Goal: Book appointment/travel/reservation

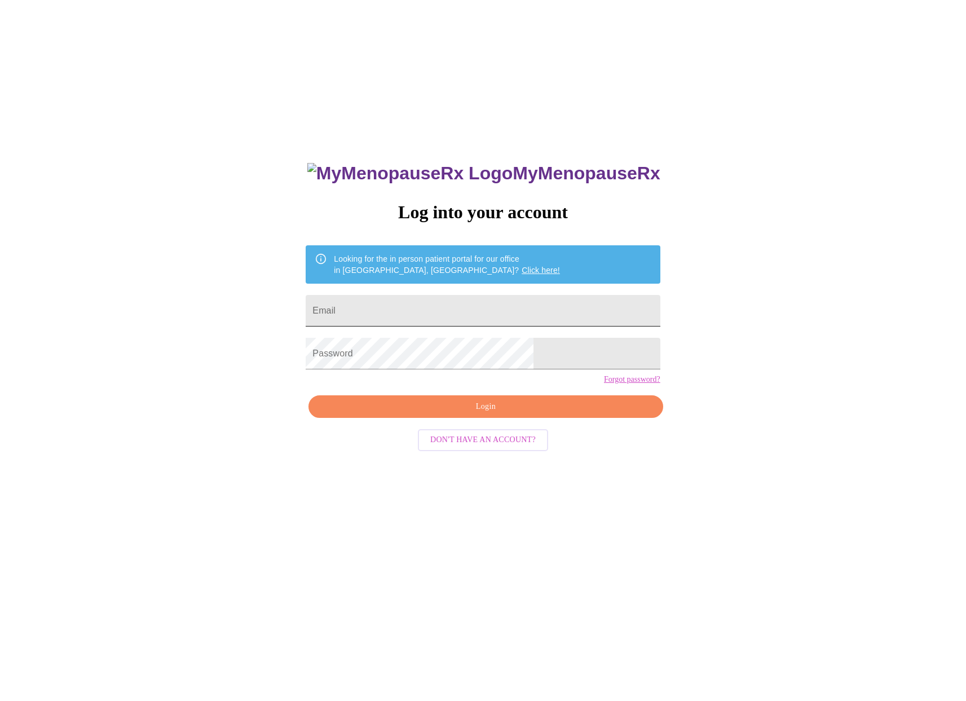
click at [399, 315] on input "Email" at bounding box center [483, 311] width 354 height 32
type input "[EMAIL_ADDRESS][DOMAIN_NAME]"
click at [460, 419] on button "Login" at bounding box center [486, 406] width 354 height 23
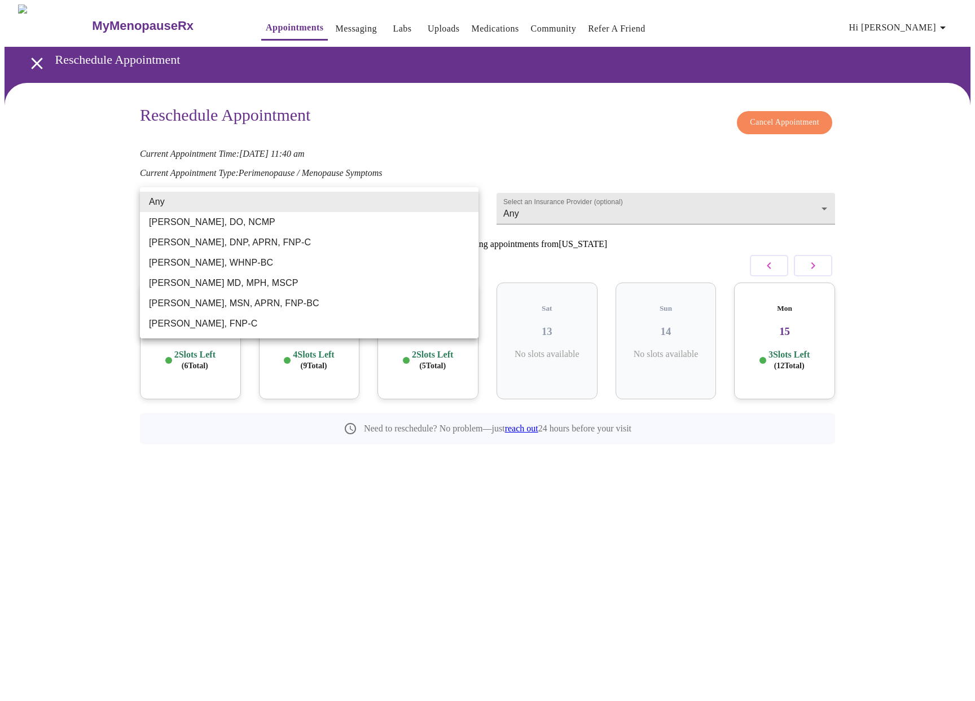
click at [464, 203] on body "MyMenopauseRx Appointments Messaging Labs Uploads Medications Community Refer a…" at bounding box center [488, 250] width 966 height 491
click at [389, 328] on li "[PERSON_NAME], FNP-C" at bounding box center [309, 324] width 338 height 20
type input "[PERSON_NAME], FNP-C"
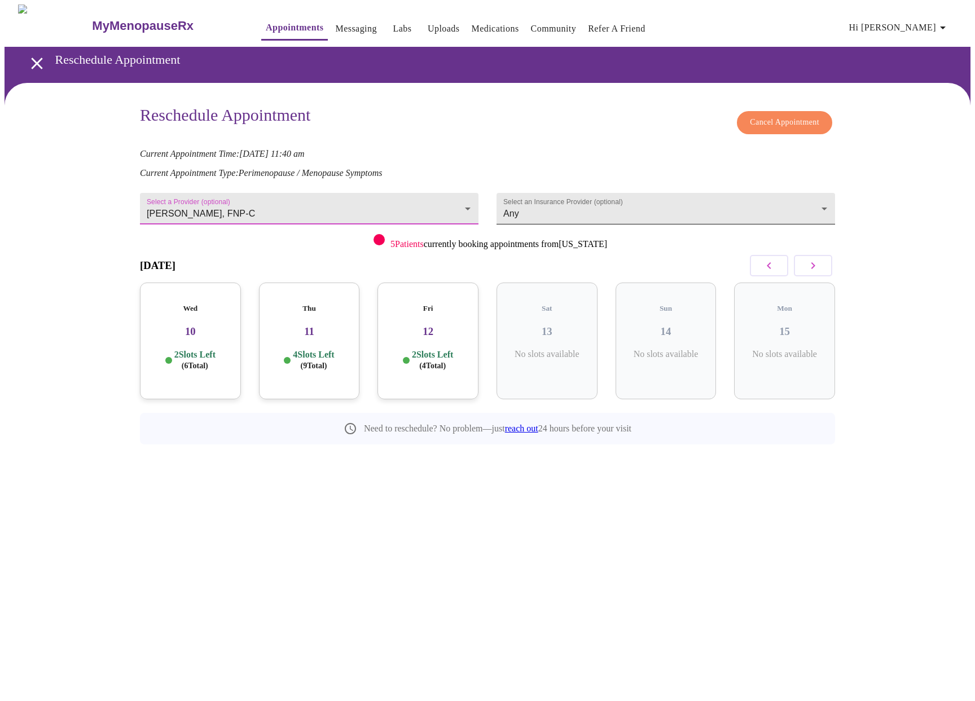
click at [656, 196] on body "MyMenopauseRx Appointments Messaging Labs Uploads Medications Community Refer a…" at bounding box center [488, 250] width 966 height 491
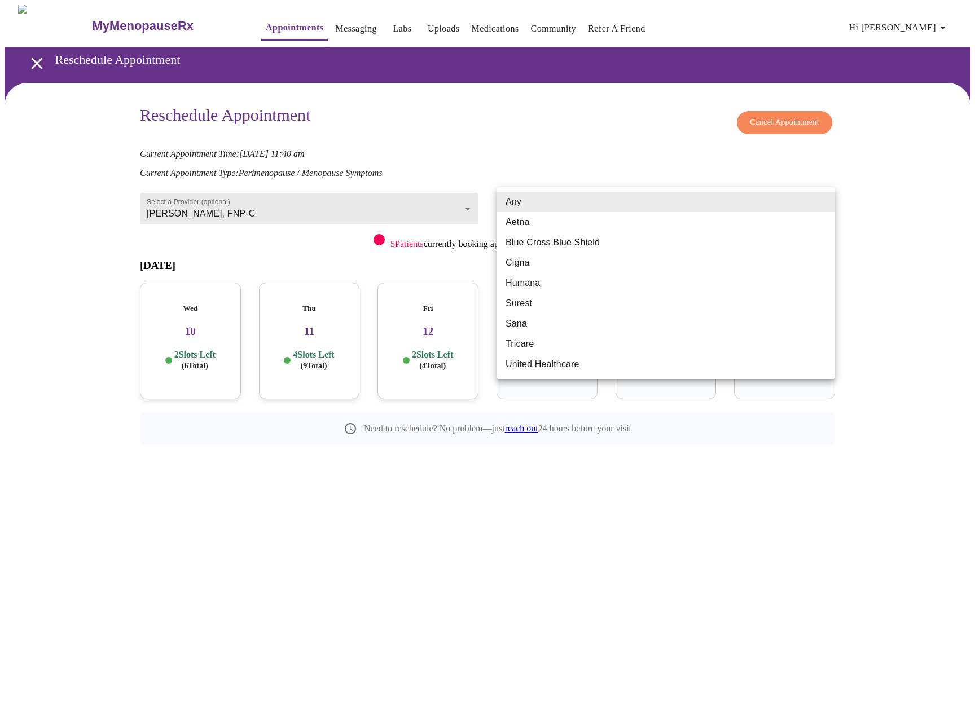
click at [574, 237] on li "Blue Cross Blue Shield" at bounding box center [665, 242] width 338 height 20
type input "Blue Cross Blue Shield"
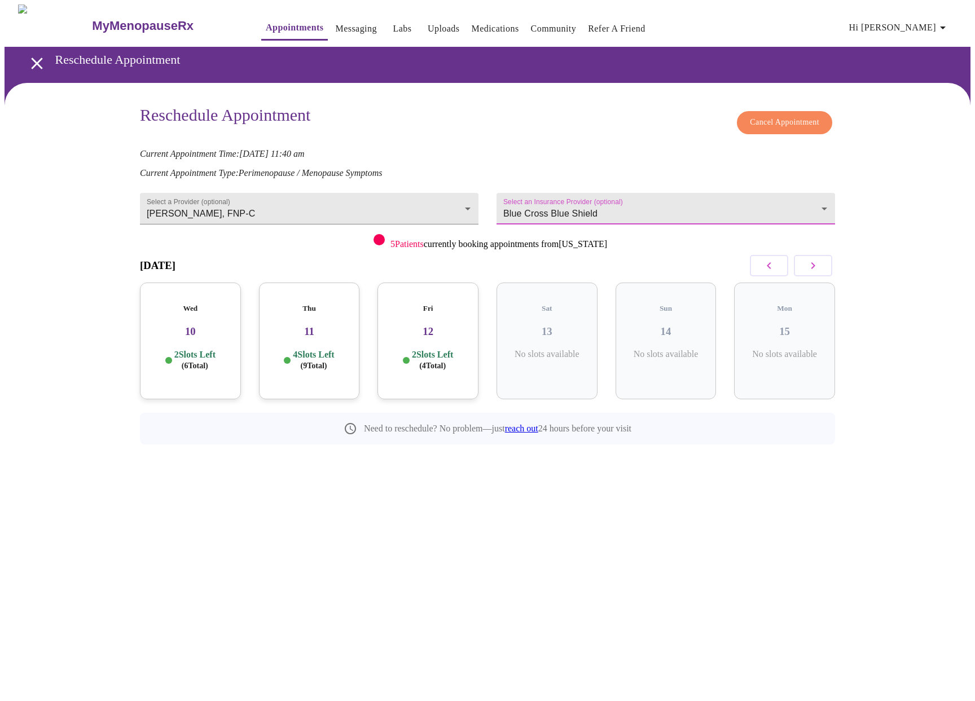
click at [514, 258] on div "September 2025" at bounding box center [487, 265] width 695 height 33
click at [431, 325] on h3 "12" at bounding box center [427, 331] width 83 height 12
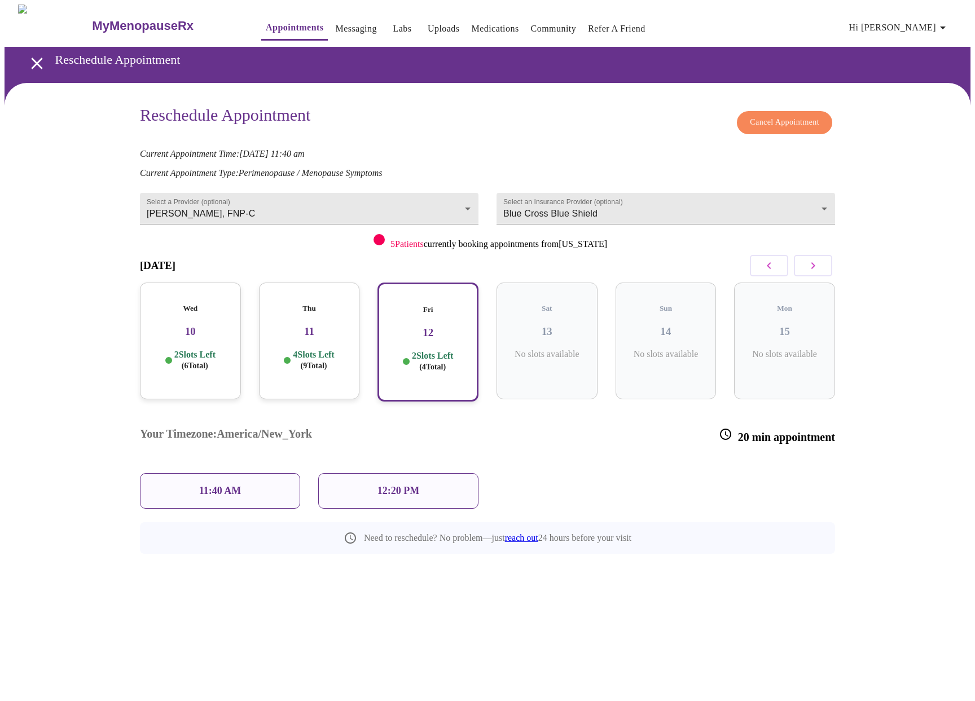
click at [302, 327] on div "Thu 11 4 Slots Left ( 9 Total)" at bounding box center [309, 341] width 101 height 117
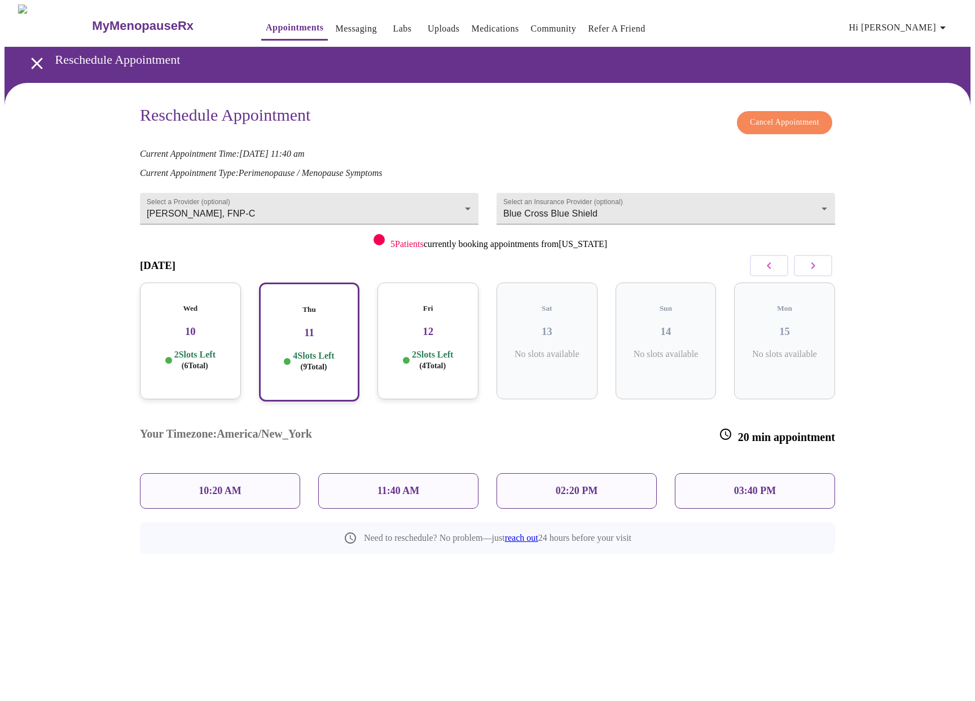
click at [211, 325] on h3 "10" at bounding box center [190, 331] width 83 height 12
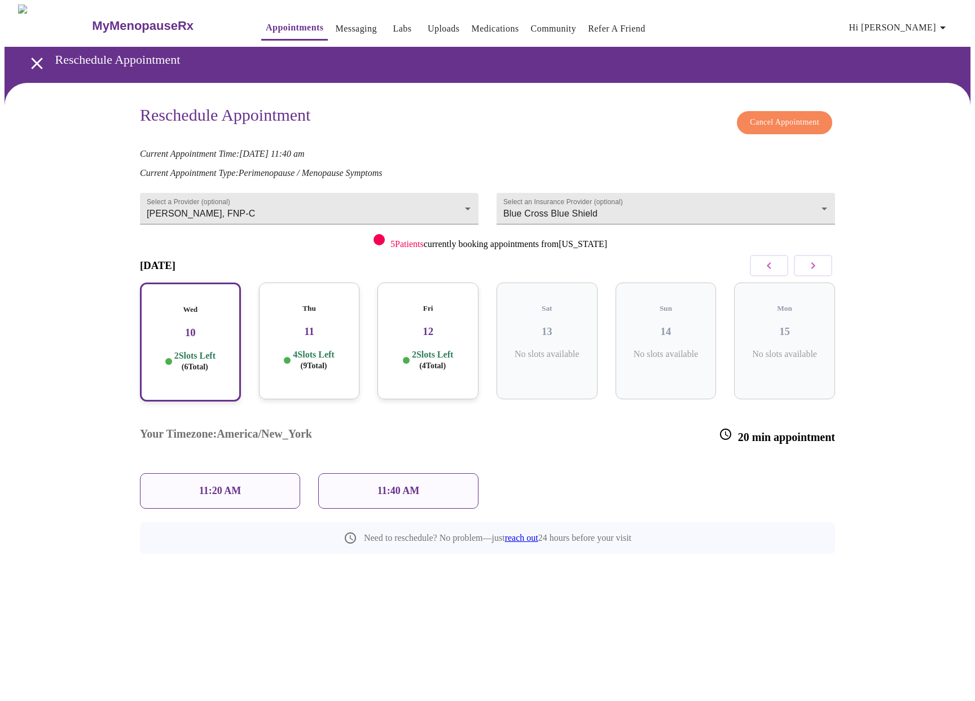
click at [310, 325] on h3 "11" at bounding box center [309, 331] width 83 height 12
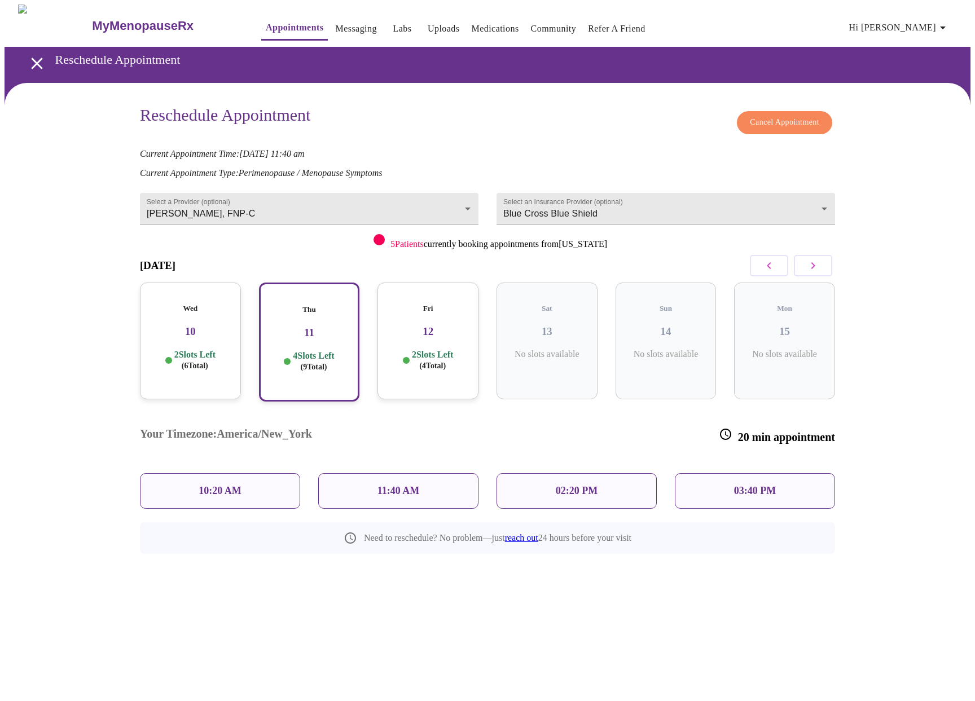
click at [262, 473] on div "10:20 AM" at bounding box center [220, 491] width 160 height 36
click at [217, 485] on p "10:20 AM" at bounding box center [220, 491] width 43 height 12
click at [271, 469] on div "September 2025 Wed 10 2 Slots Left ( 6 Total) Thu 11 4 Slots Left ( 9 Total) Fr…" at bounding box center [487, 401] width 695 height 305
click at [272, 473] on div "10:20 AM" at bounding box center [220, 491] width 160 height 36
click at [315, 363] on span "( 9 Total)" at bounding box center [314, 367] width 27 height 8
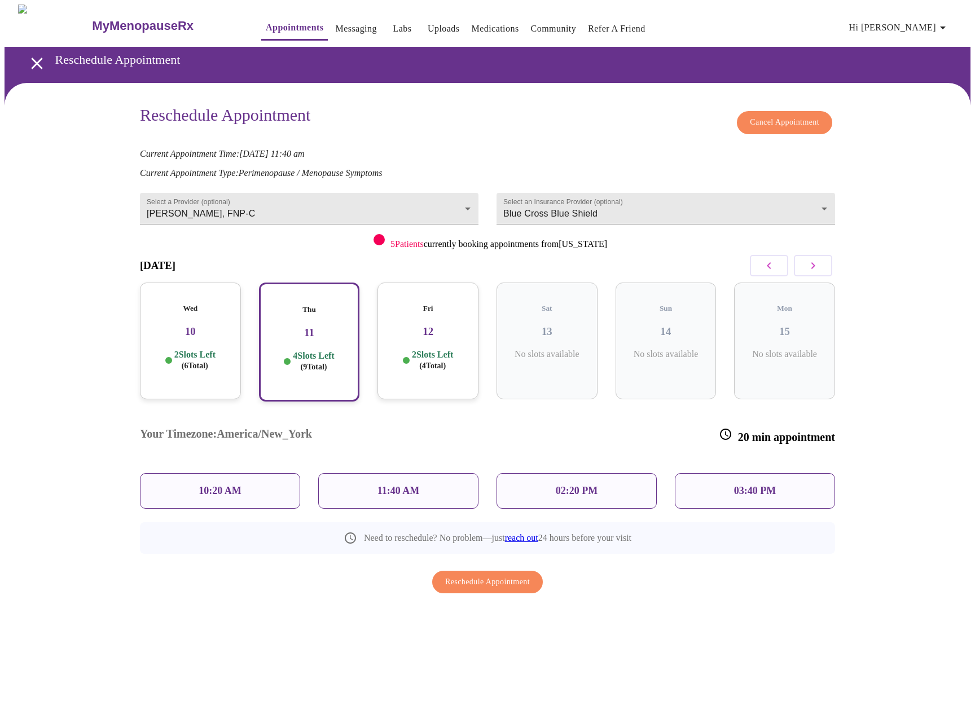
click at [263, 473] on div "10:20 AM" at bounding box center [220, 491] width 160 height 36
click at [344, 473] on div "11:40 AM" at bounding box center [398, 491] width 160 height 36
click at [221, 485] on p "10:20 AM" at bounding box center [220, 491] width 43 height 12
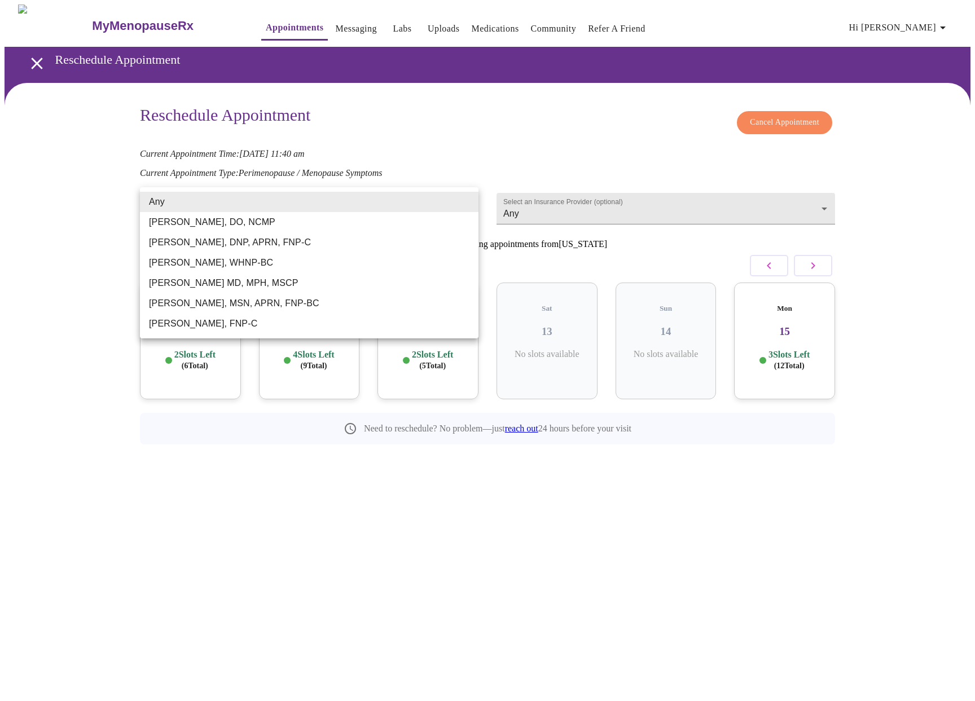
click at [310, 206] on body "MyMenopauseRx Appointments Messaging Labs Uploads Medications Community Refer a…" at bounding box center [488, 250] width 966 height 491
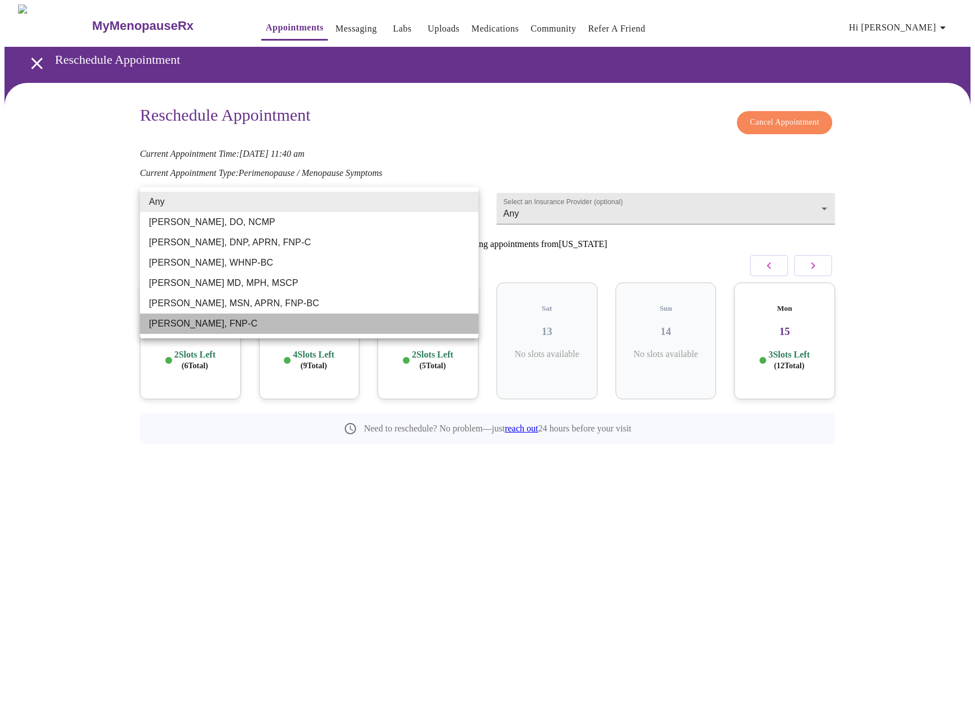
click at [201, 325] on li "[PERSON_NAME], FNP-C" at bounding box center [309, 324] width 338 height 20
type input "[PERSON_NAME], FNP-C"
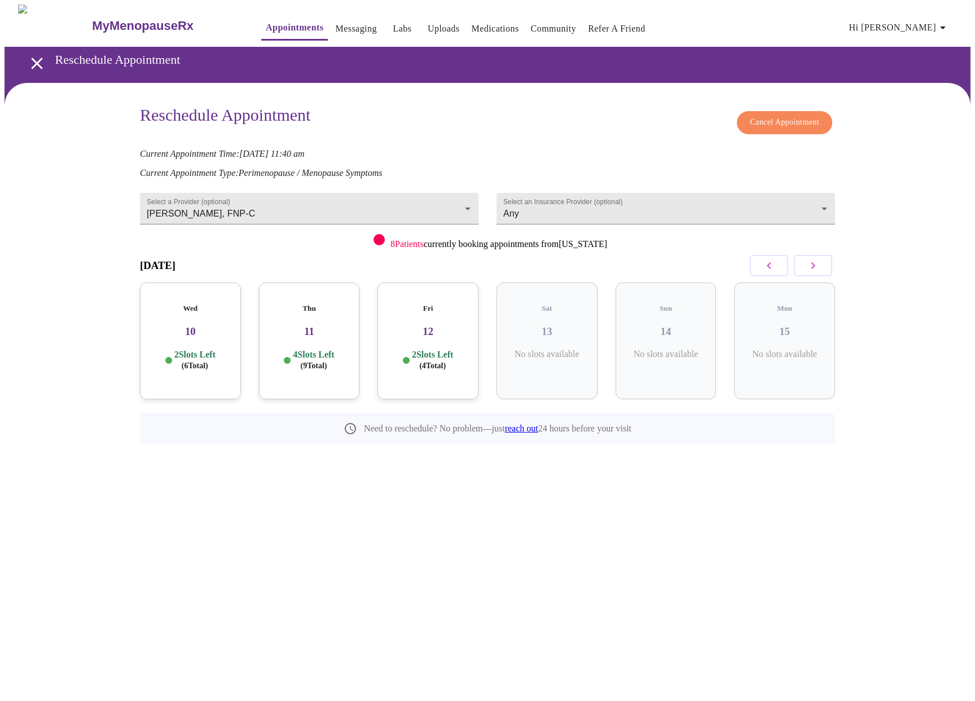
click at [301, 349] on p "4 Slots Left ( 9 Total)" at bounding box center [313, 360] width 41 height 22
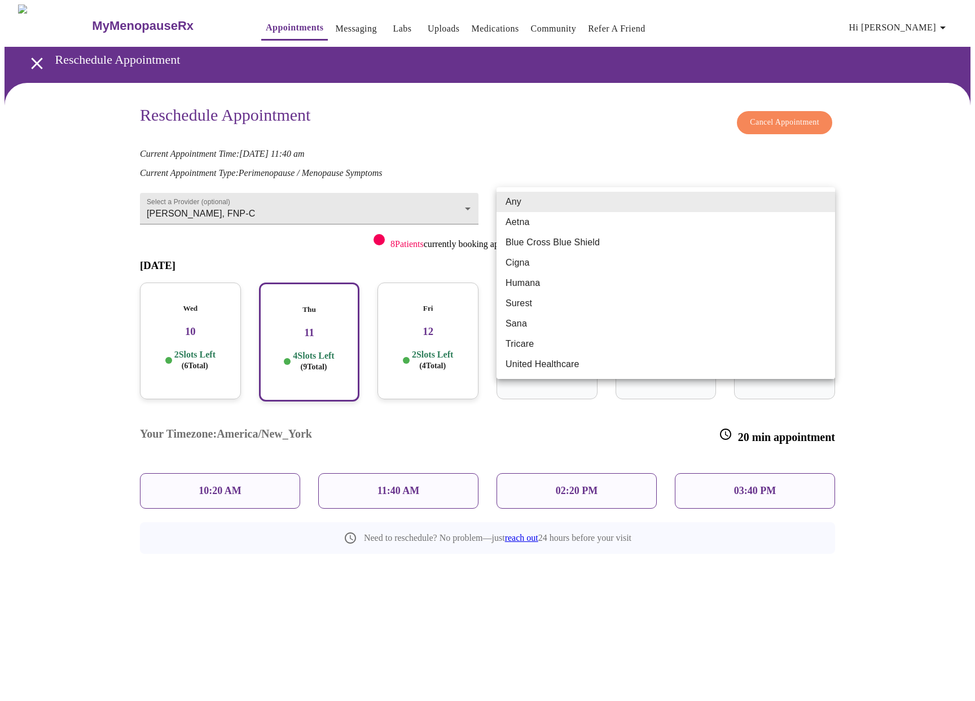
click at [564, 208] on body "MyMenopauseRx Appointments Messaging Labs Uploads Medications Community Refer a…" at bounding box center [488, 305] width 966 height 600
click at [562, 240] on li "Blue Cross Blue Shield" at bounding box center [665, 242] width 338 height 20
type input "Blue Cross Blue Shield"
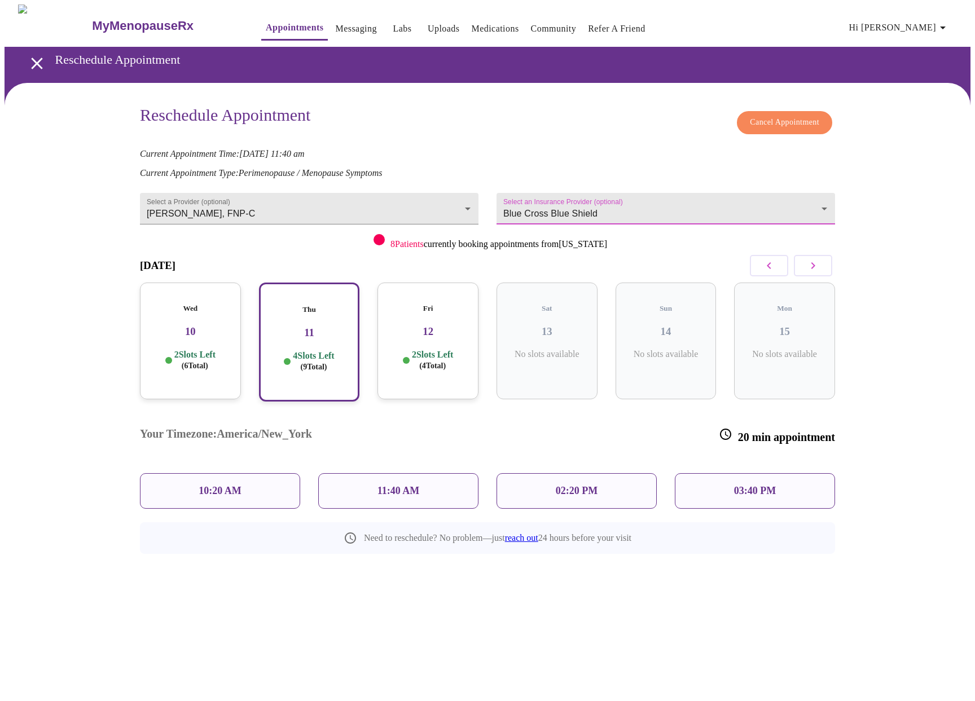
click at [204, 485] on p "10:20 AM" at bounding box center [220, 491] width 43 height 12
click at [503, 575] on span "Reschedule Appointment" at bounding box center [487, 582] width 85 height 14
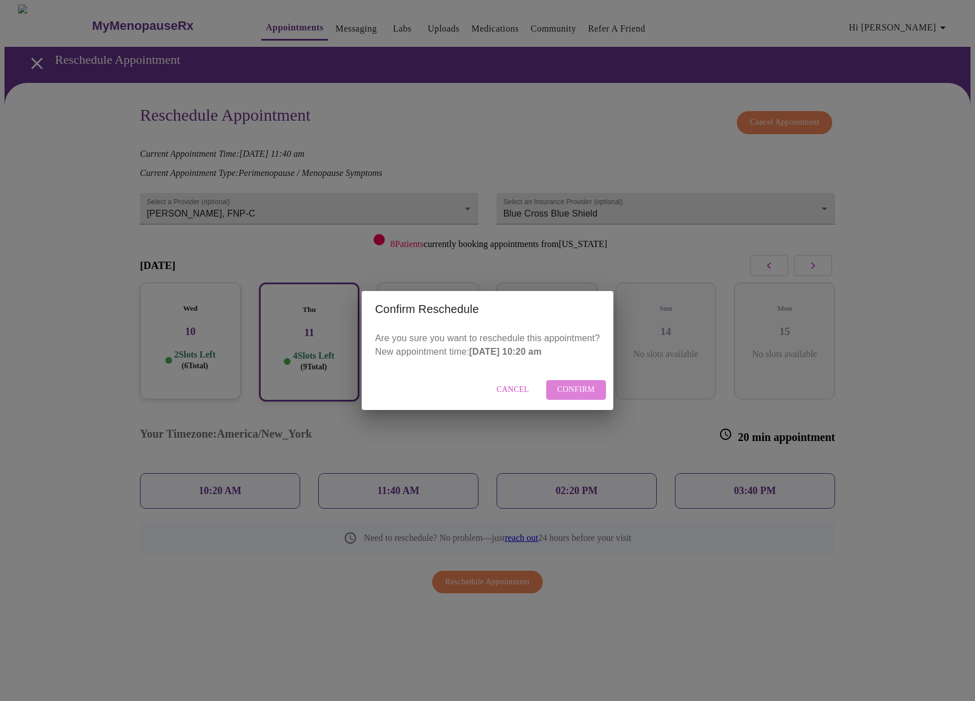
click at [574, 390] on span "Confirm" at bounding box center [576, 390] width 38 height 14
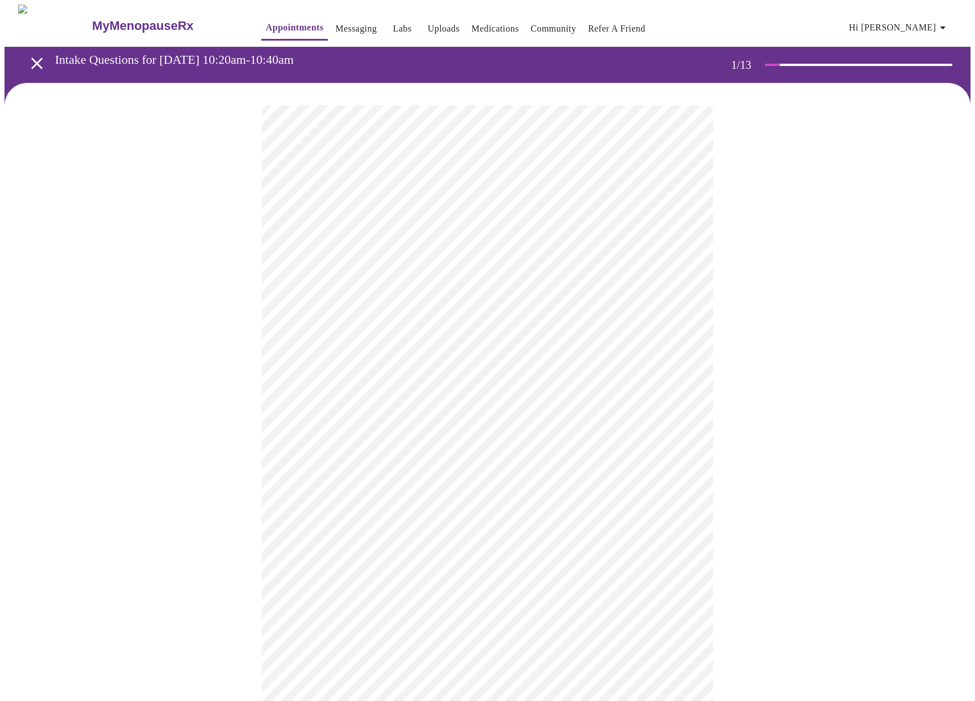
click at [580, 251] on body "MyMenopauseRx Appointments Messaging Labs Uploads Medications Community Refer a…" at bounding box center [488, 520] width 966 height 1031
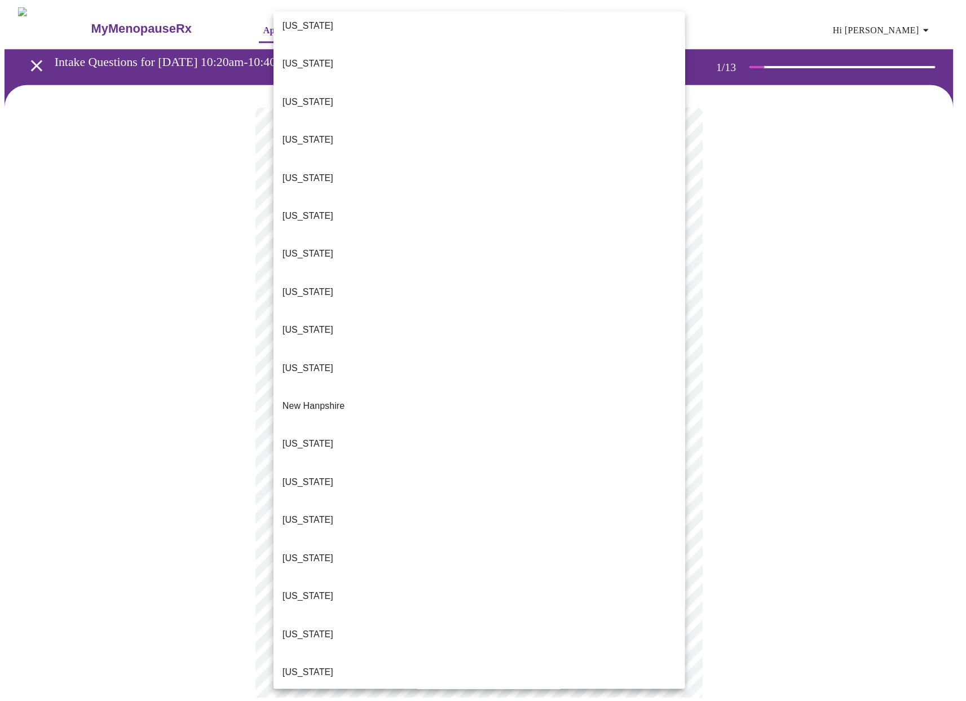
scroll to position [705, 0]
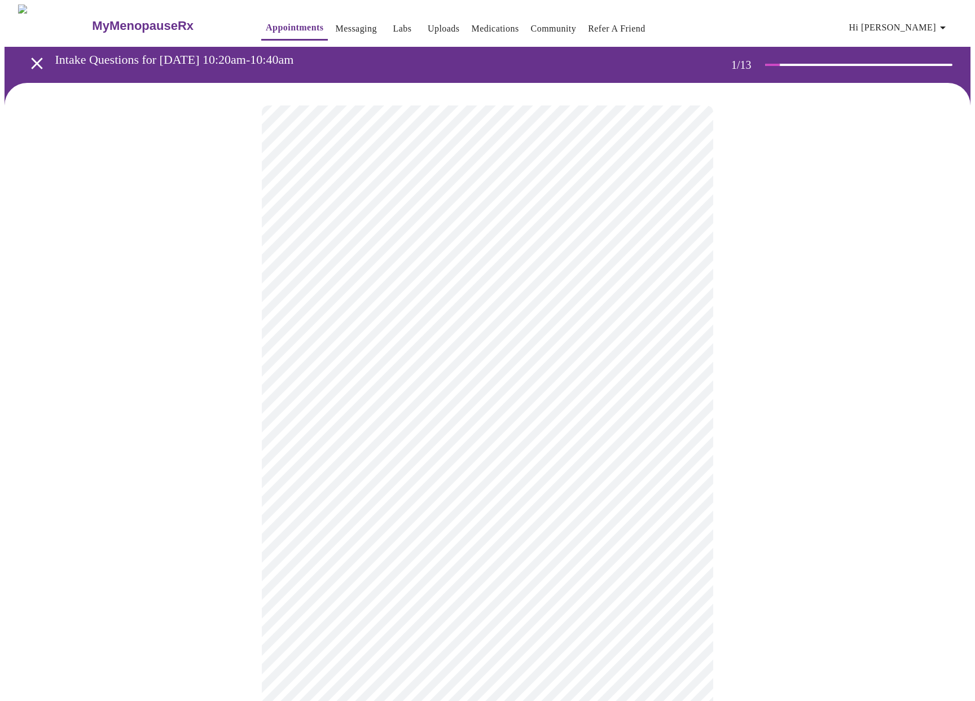
click at [477, 332] on body "MyMenopauseRx Appointments Messaging Labs Uploads Medications Community Refer a…" at bounding box center [488, 517] width 966 height 1024
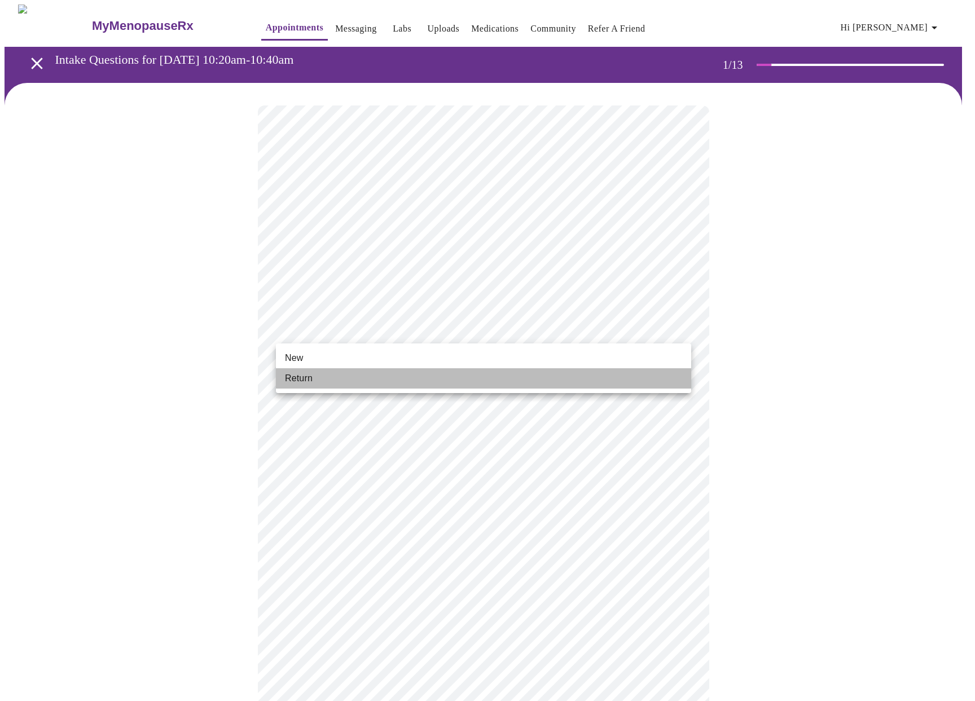
drag, startPoint x: 327, startPoint y: 377, endPoint x: 353, endPoint y: 380, distance: 25.5
click at [327, 378] on li "Return" at bounding box center [483, 378] width 415 height 20
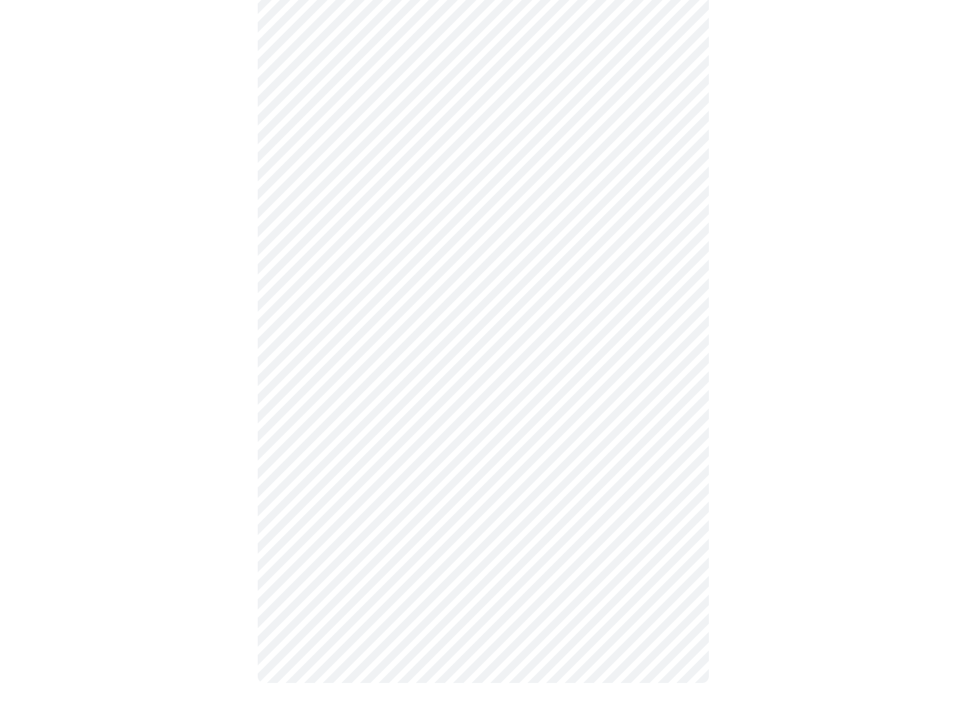
scroll to position [0, 0]
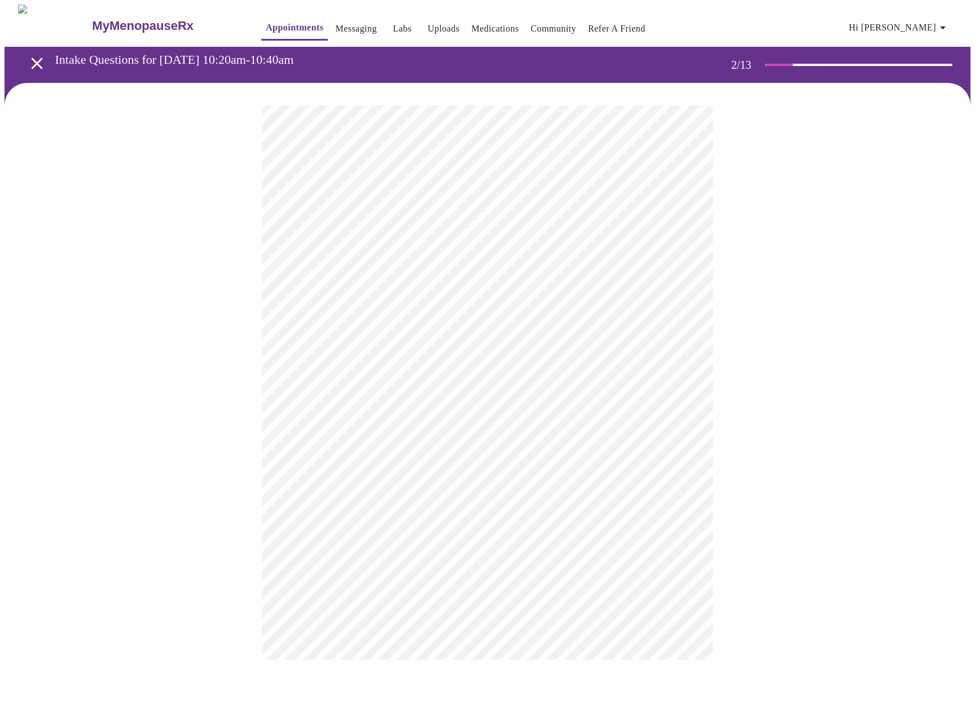
click at [624, 239] on body "MyMenopauseRx Appointments Messaging Labs Uploads Medications Community Refer a…" at bounding box center [488, 344] width 966 height 678
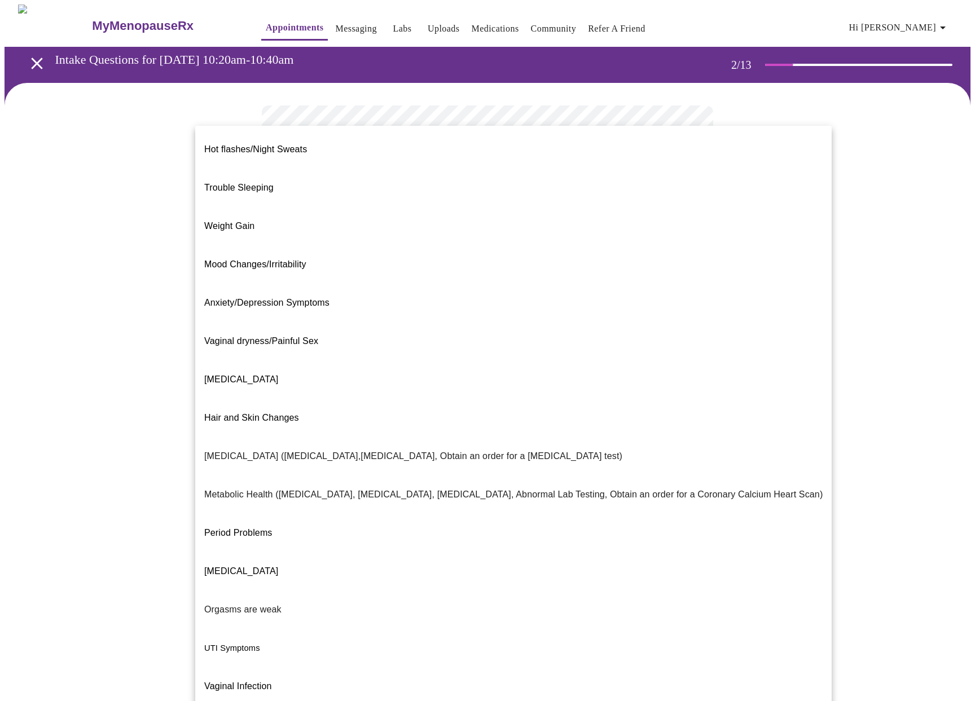
click at [232, 221] on span "Weight Gain" at bounding box center [229, 226] width 50 height 10
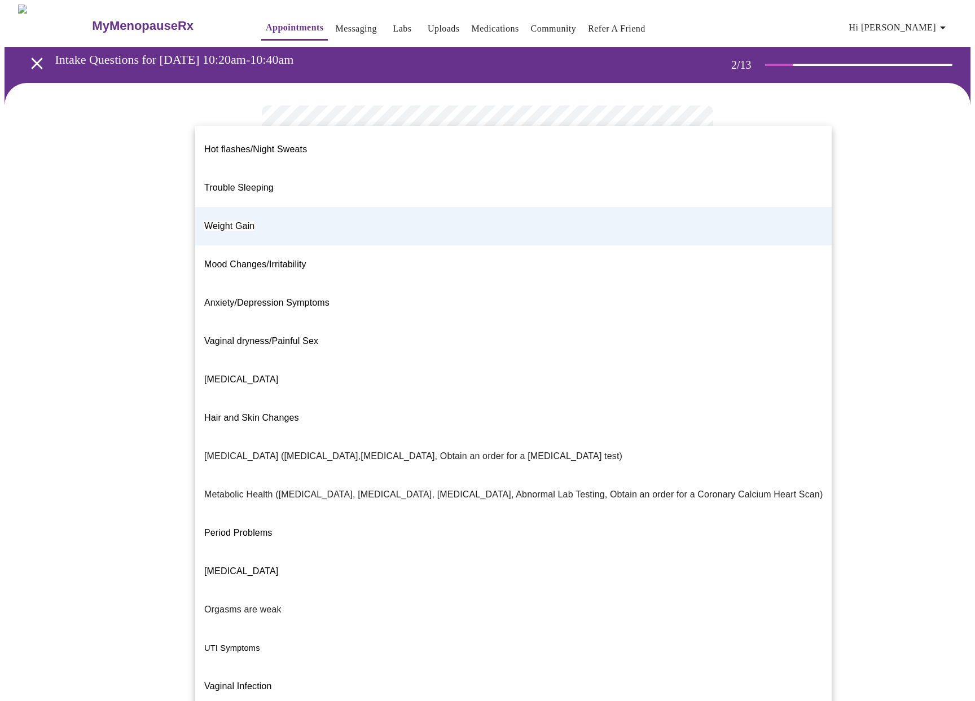
click at [628, 238] on body "MyMenopauseRx Appointments Messaging Labs Uploads Medications Community Refer a…" at bounding box center [488, 340] width 966 height 671
click at [239, 183] on span "Trouble Sleeping" at bounding box center [238, 188] width 69 height 10
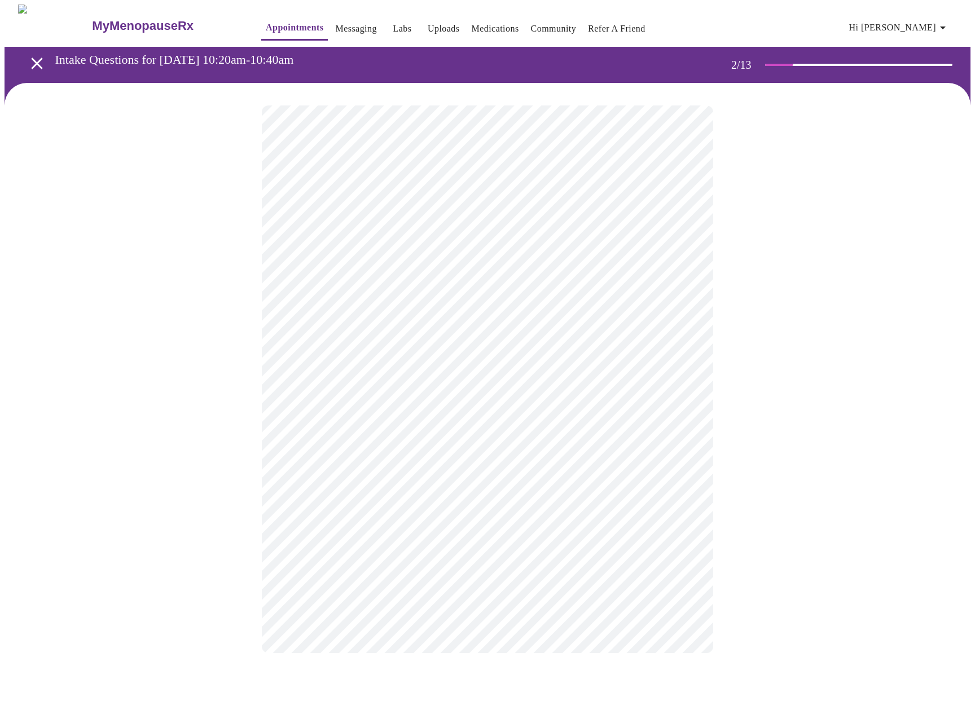
click at [627, 349] on body "MyMenopauseRx Appointments Messaging Labs Uploads Medications Community Refer a…" at bounding box center [488, 340] width 966 height 671
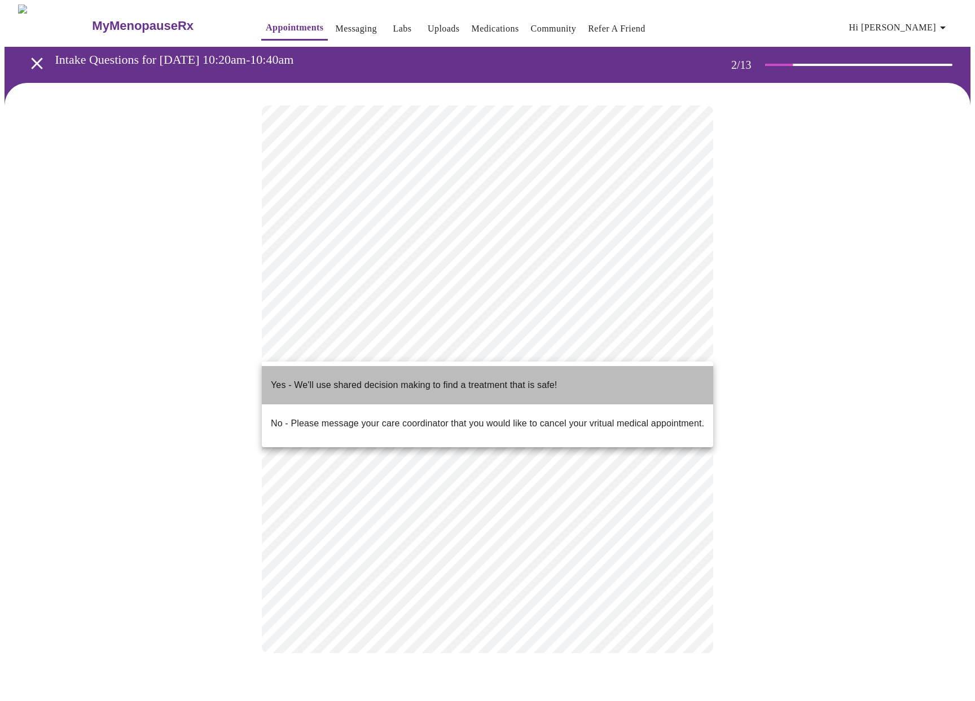
click at [589, 380] on li "Yes - We'll use shared decision making to find a treatment that is safe!" at bounding box center [487, 385] width 451 height 38
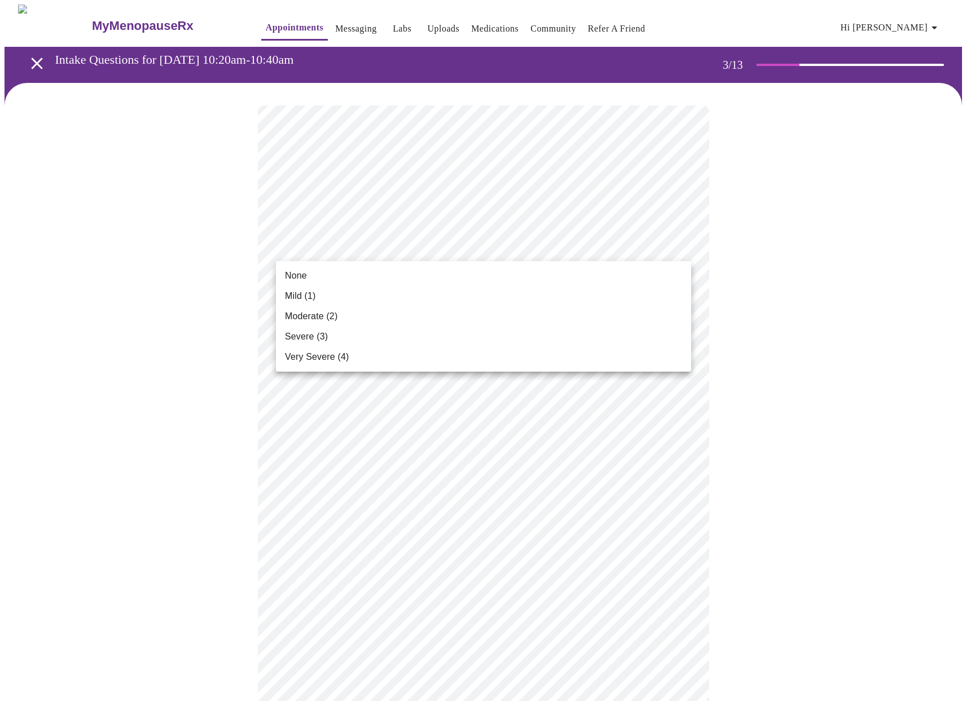
click at [300, 319] on span "Moderate (2)" at bounding box center [311, 317] width 52 height 14
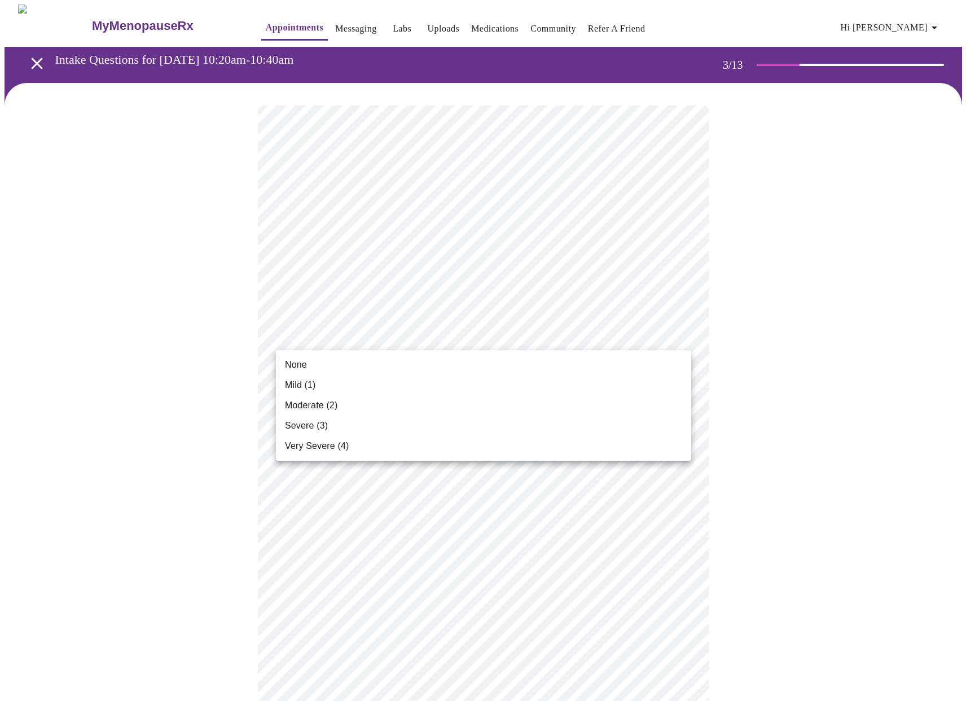
click at [293, 380] on span "Mild (1)" at bounding box center [300, 385] width 31 height 14
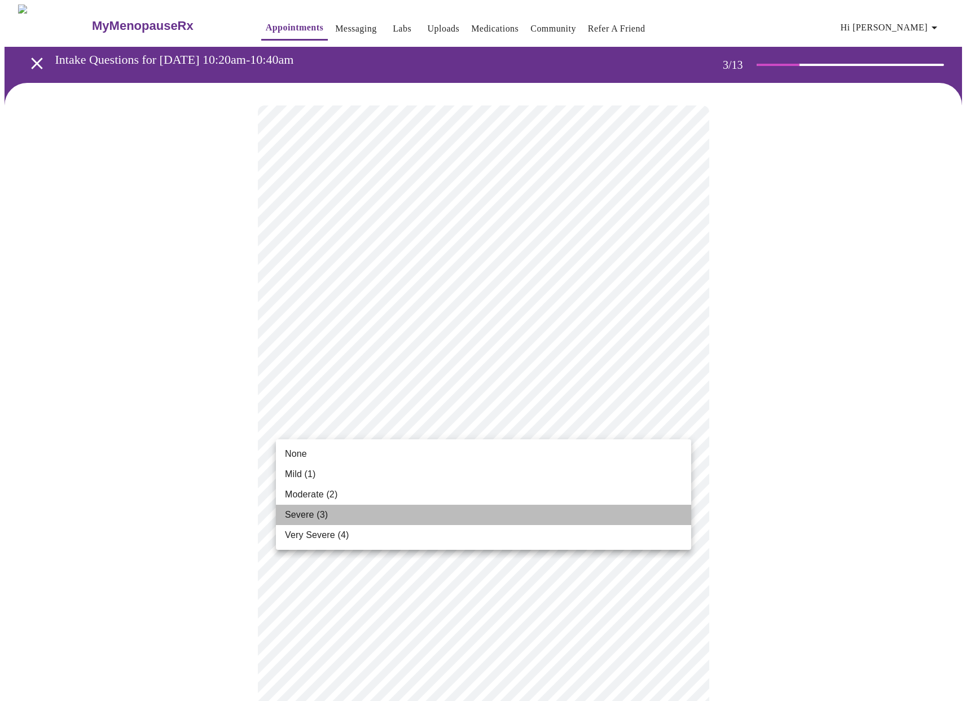
click at [304, 521] on span "Severe (3)" at bounding box center [306, 515] width 43 height 14
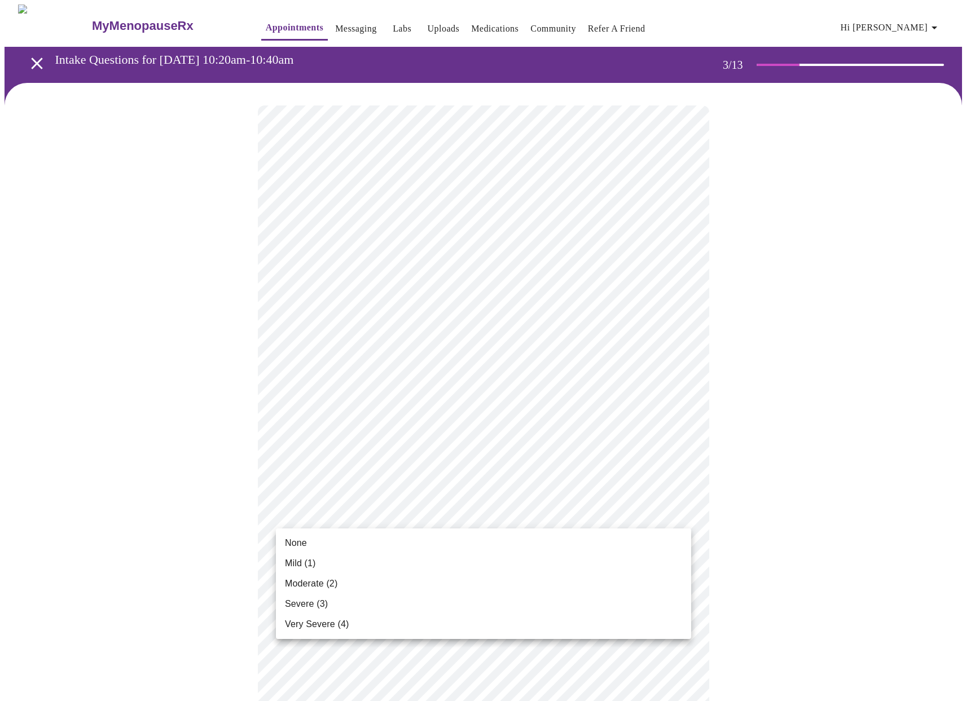
click at [298, 570] on li "Mild (1)" at bounding box center [483, 563] width 415 height 20
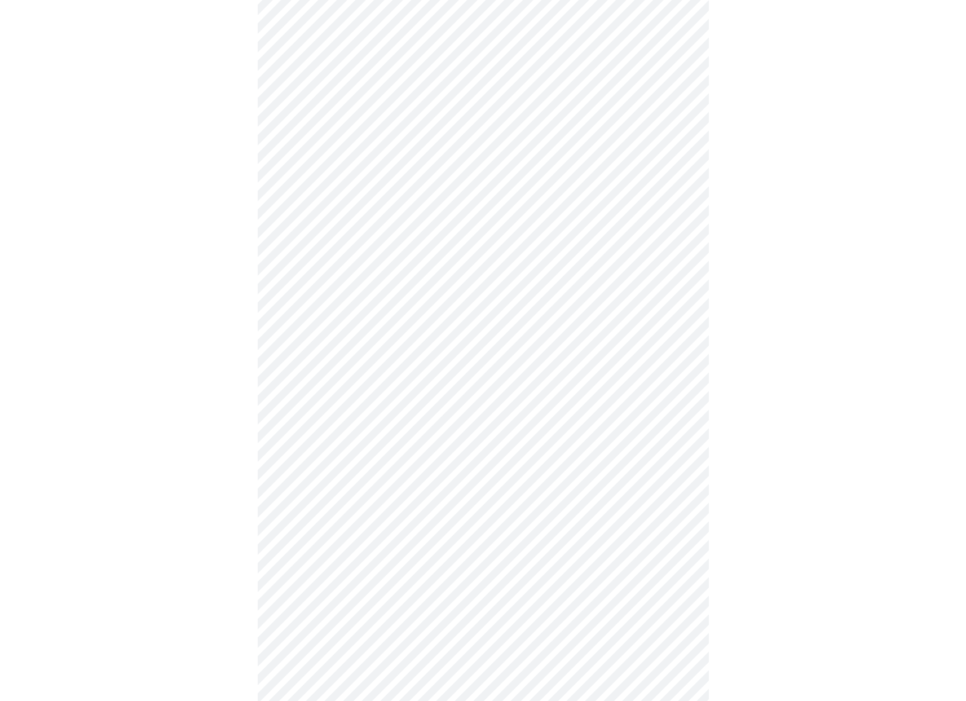
scroll to position [344, 0]
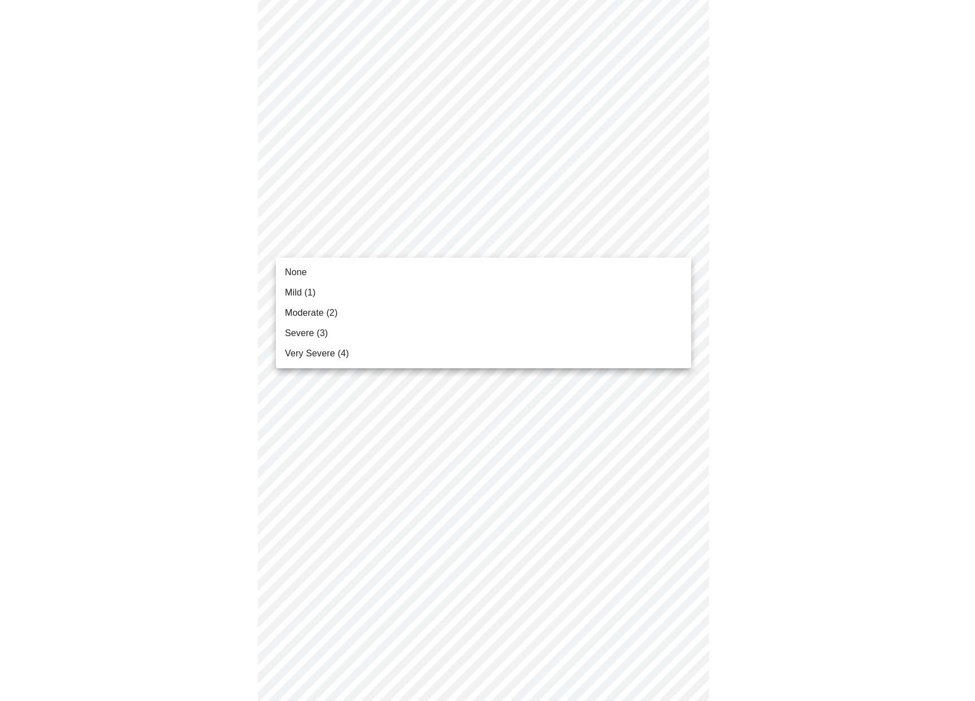
click at [465, 248] on body "MyMenopauseRx Appointments Messaging Labs Uploads Medications Community Refer a…" at bounding box center [488, 378] width 966 height 1437
click at [297, 290] on span "Mild (1)" at bounding box center [300, 293] width 31 height 14
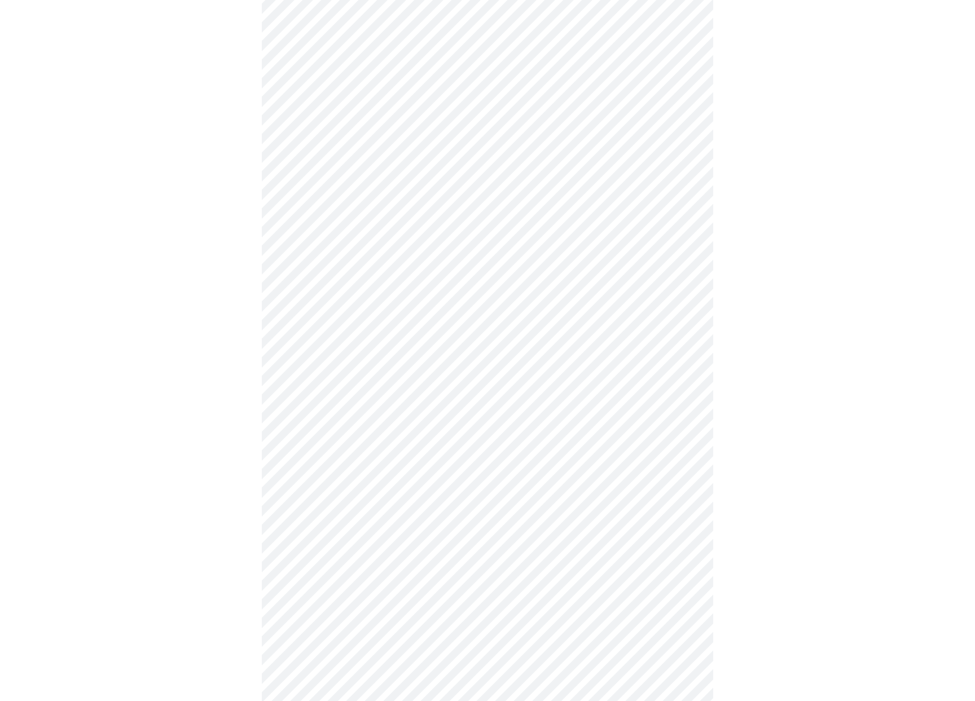
click at [561, 320] on body "MyMenopauseRx Appointments Messaging Labs Uploads Medications Community Refer a…" at bounding box center [488, 370] width 966 height 1421
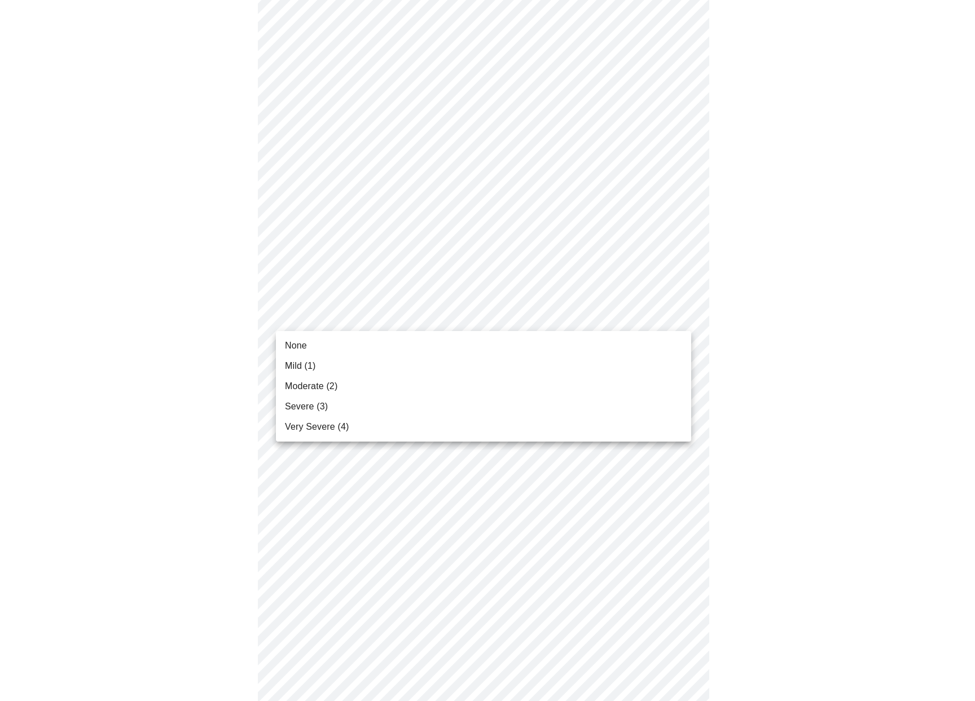
click at [314, 390] on span "Moderate (2)" at bounding box center [311, 387] width 52 height 14
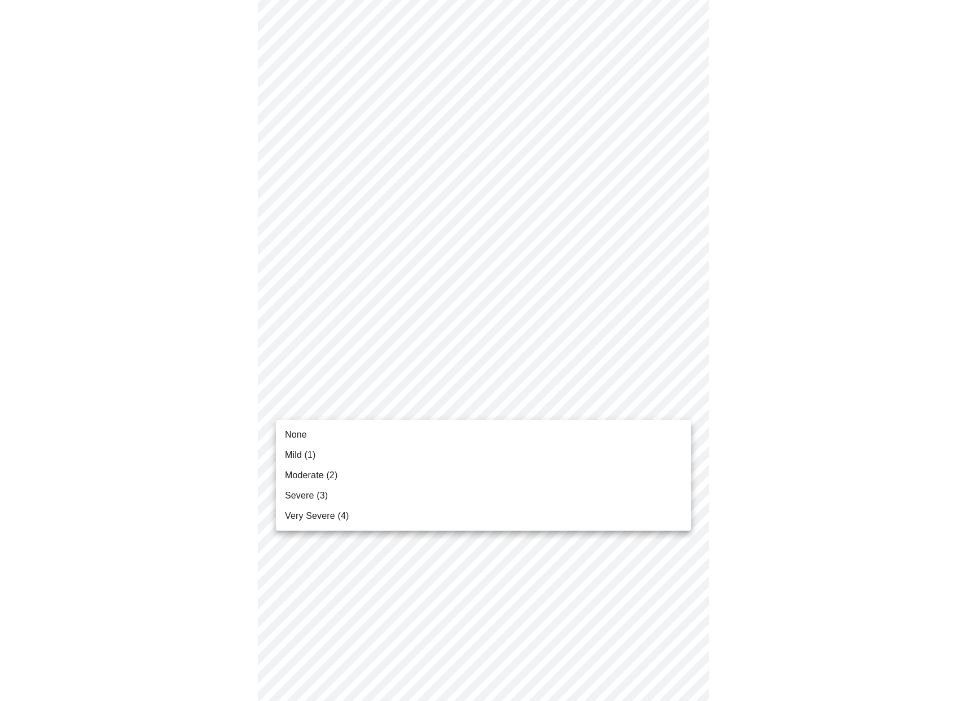
click at [386, 407] on body "MyMenopauseRx Appointments Messaging Labs Uploads Medications Community Refer a…" at bounding box center [488, 363] width 966 height 1406
click at [352, 494] on li "Severe (3)" at bounding box center [483, 496] width 415 height 20
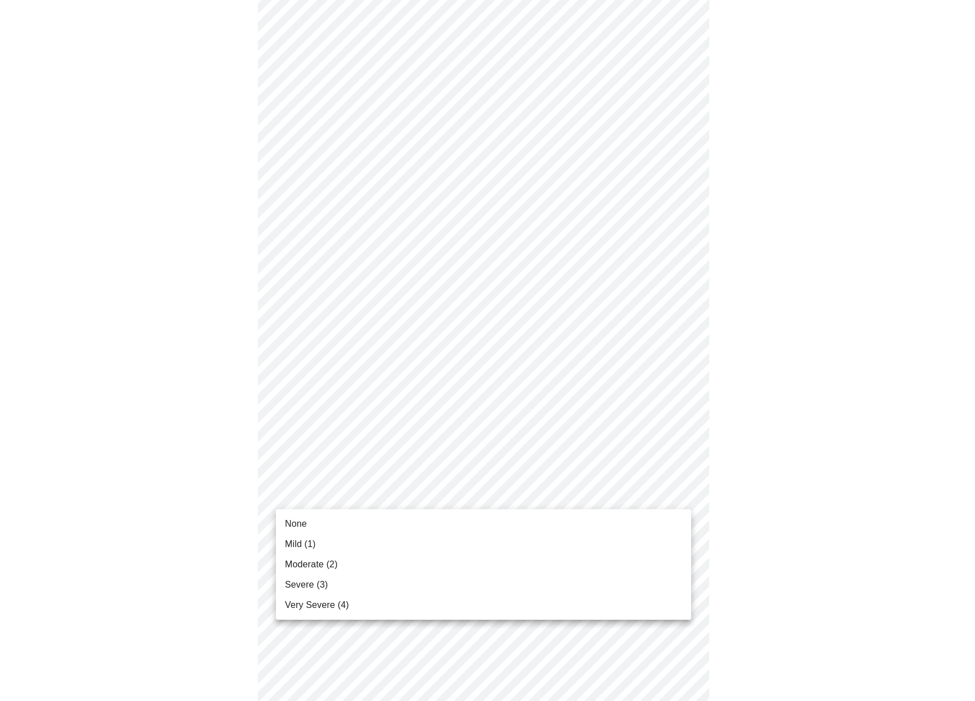
click at [431, 494] on body "MyMenopauseRx Appointments Messaging Labs Uploads Medications Community Refer a…" at bounding box center [488, 355] width 966 height 1390
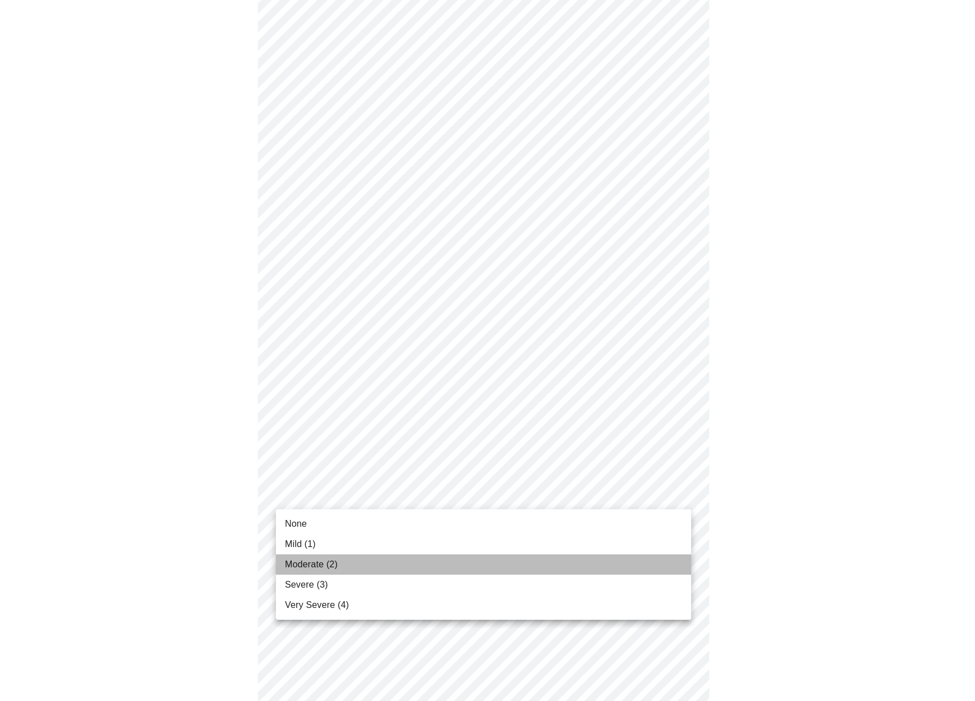
click at [370, 570] on li "Moderate (2)" at bounding box center [483, 564] width 415 height 20
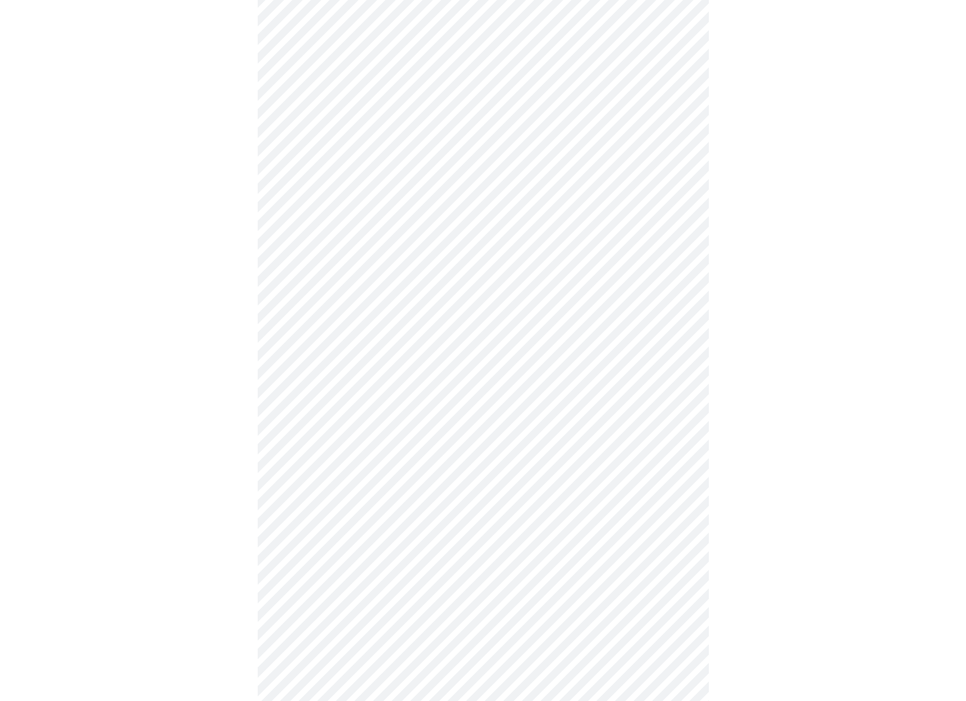
scroll to position [526, 0]
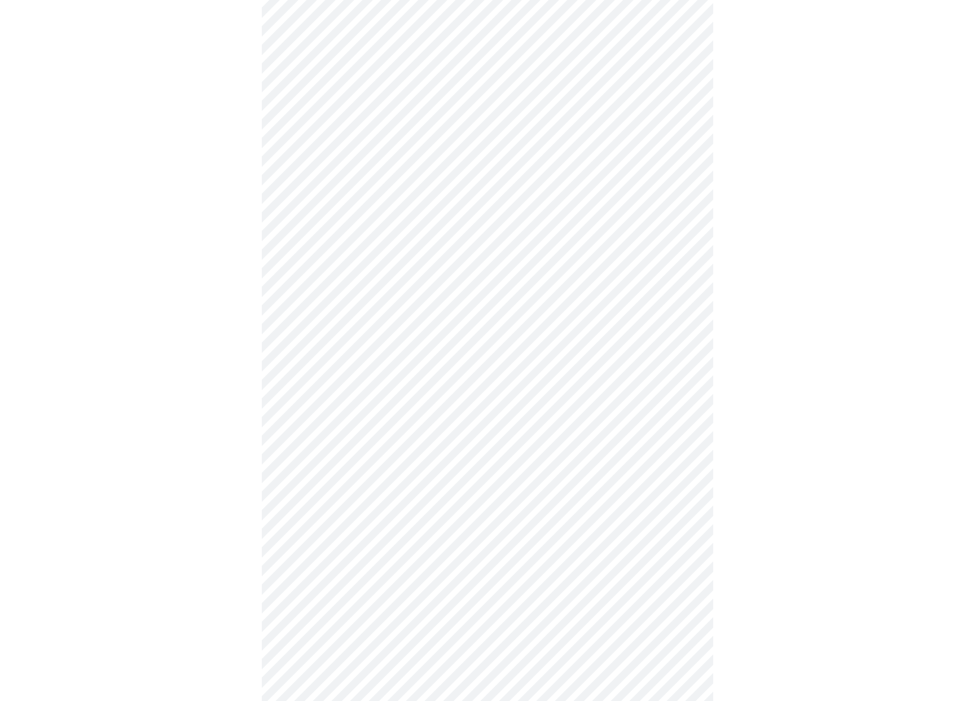
click at [473, 406] on body "MyMenopauseRx Appointments Messaging Labs Uploads Medications Community Refer a…" at bounding box center [488, 165] width 966 height 1374
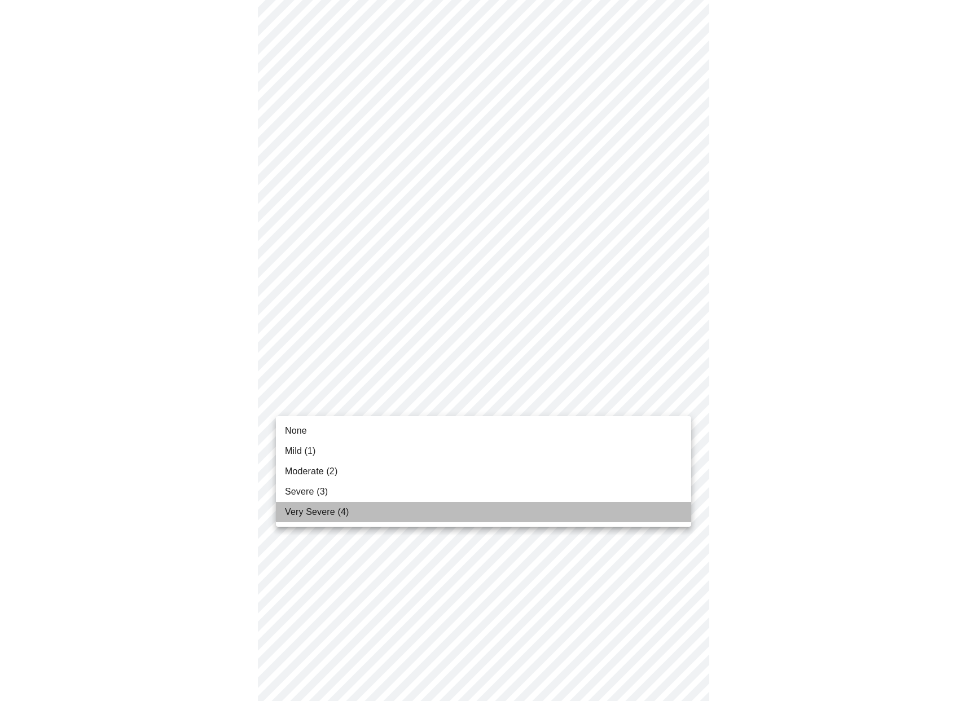
click at [320, 502] on li "Very Severe (4)" at bounding box center [483, 512] width 415 height 20
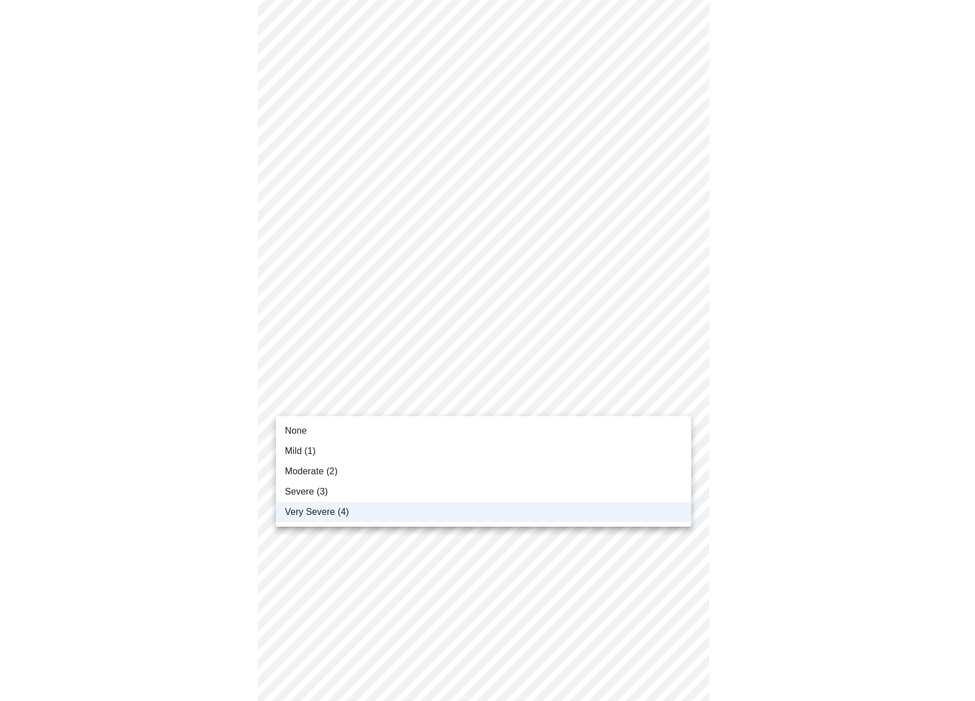
click at [390, 406] on body "MyMenopauseRx Appointments Messaging Labs Uploads Medications Community Refer a…" at bounding box center [488, 157] width 966 height 1358
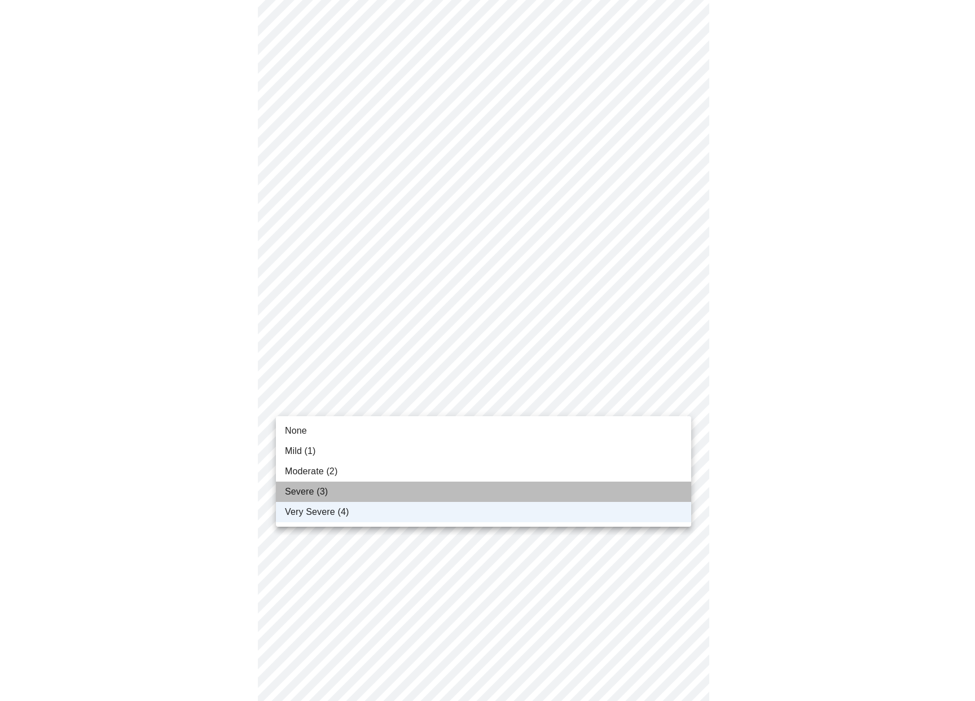
click at [322, 497] on span "Severe (3)" at bounding box center [306, 492] width 43 height 14
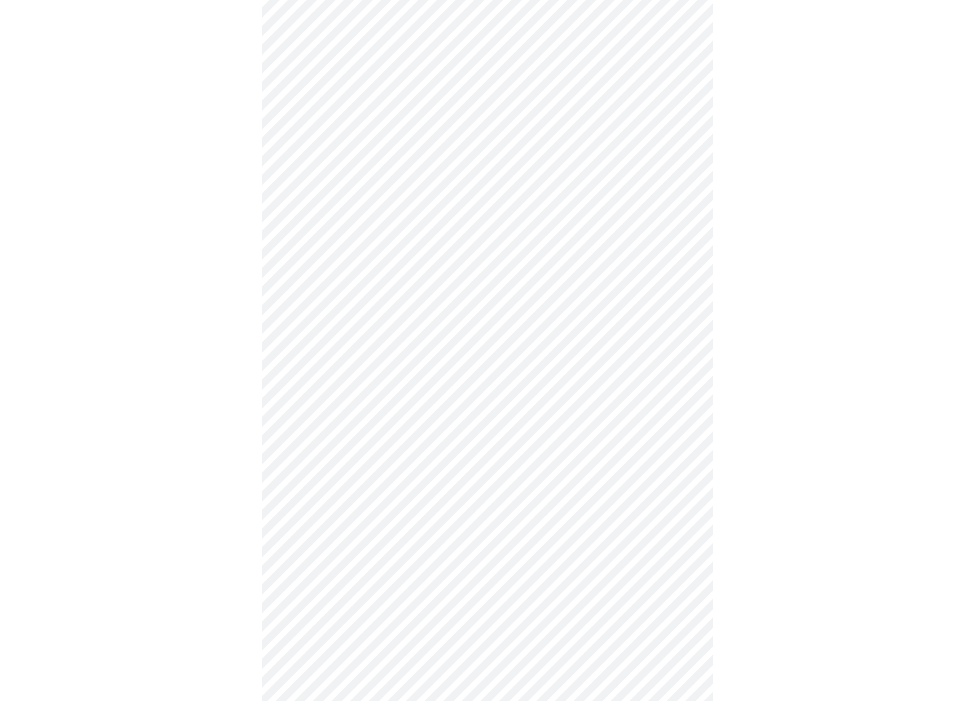
click at [505, 501] on body "MyMenopauseRx Appointments Messaging Labs Uploads Medications Community Refer a…" at bounding box center [488, 157] width 966 height 1358
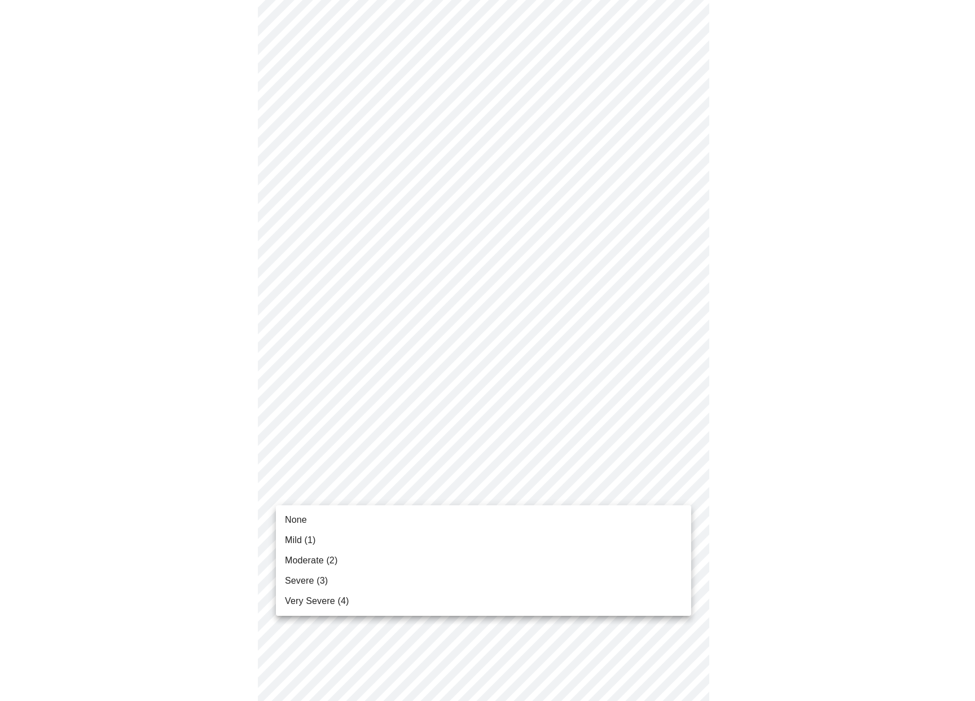
click at [302, 521] on span "None" at bounding box center [296, 520] width 22 height 14
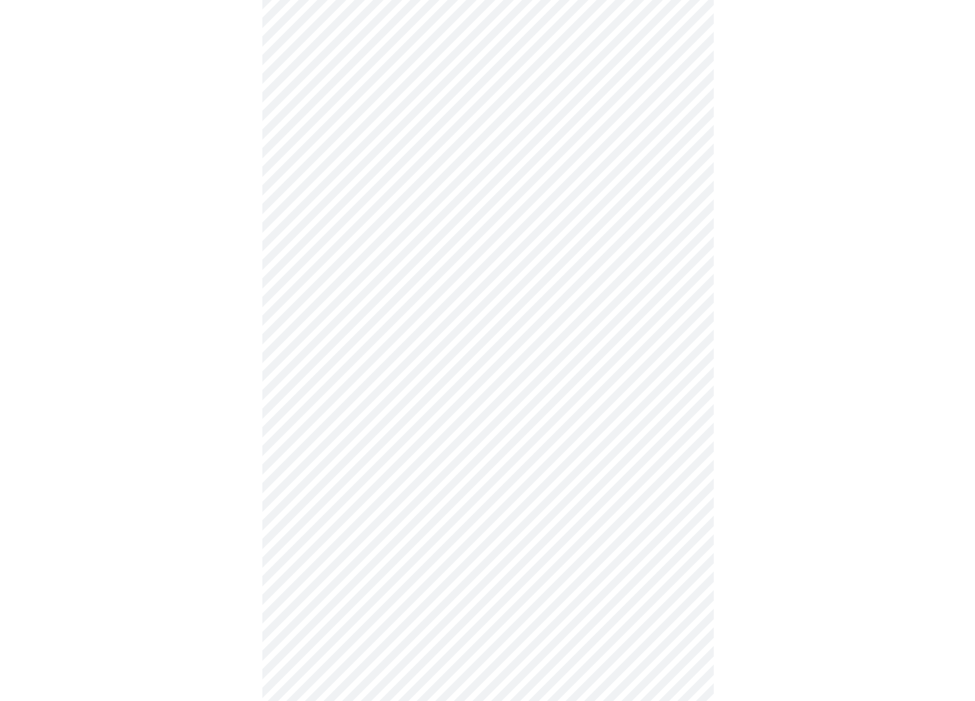
scroll to position [641, 0]
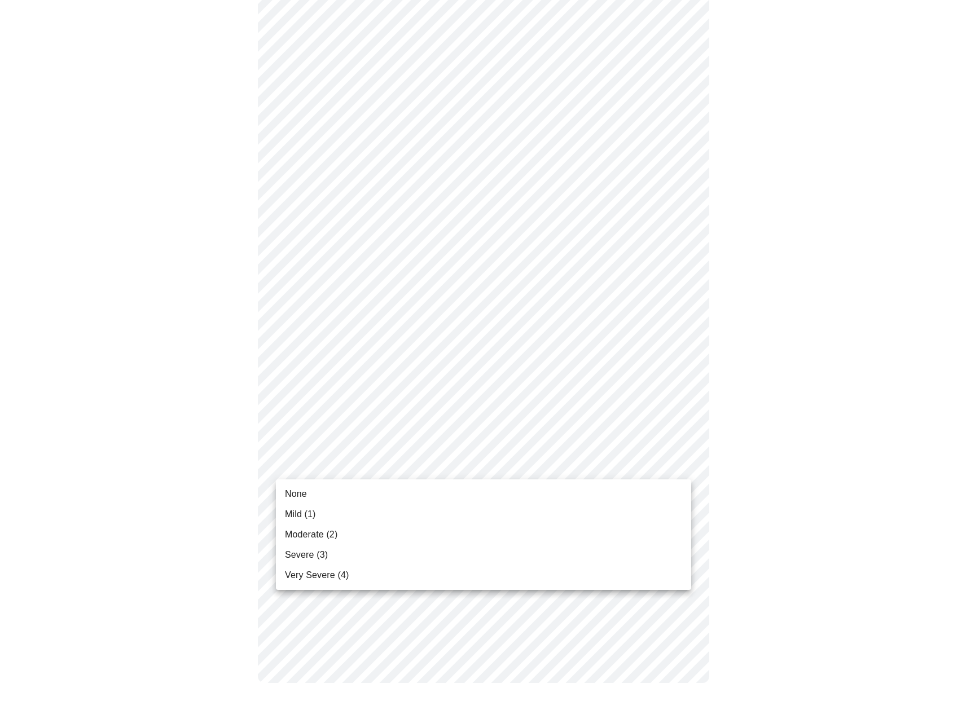
click at [439, 468] on body "MyMenopauseRx Appointments Messaging Labs Uploads Medications Community Refer a…" at bounding box center [488, 34] width 966 height 1342
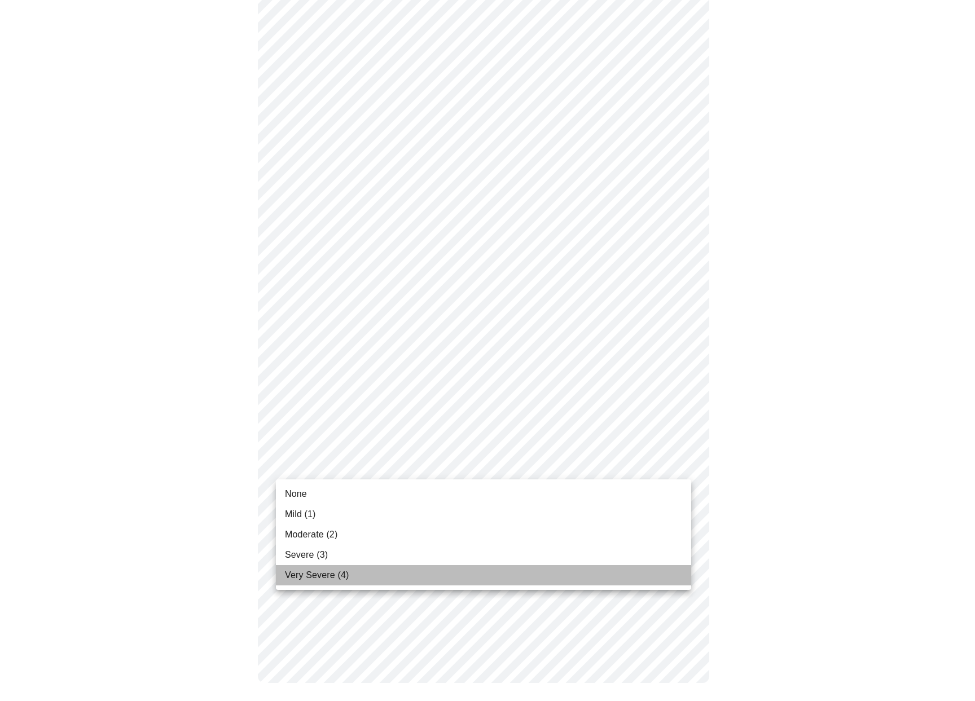
click at [300, 574] on span "Very Severe (4)" at bounding box center [317, 576] width 64 height 14
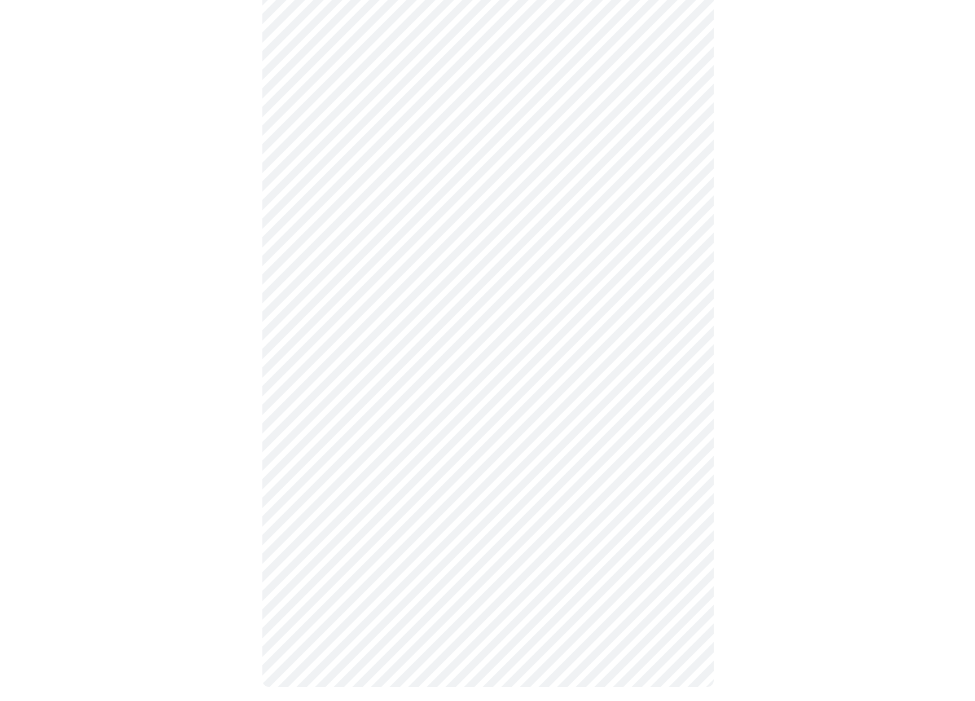
scroll to position [412, 0]
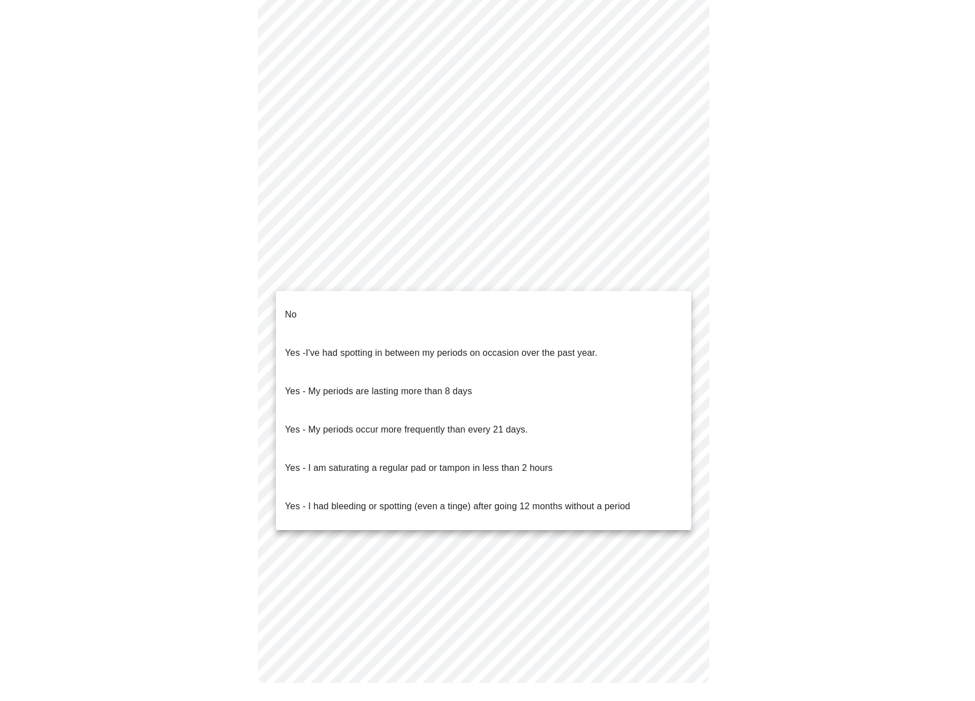
click at [492, 265] on body "MyMenopauseRx Appointments Messaging Labs Uploads Medications Community Refer a…" at bounding box center [488, 148] width 966 height 1113
click at [367, 307] on li "No" at bounding box center [483, 315] width 415 height 38
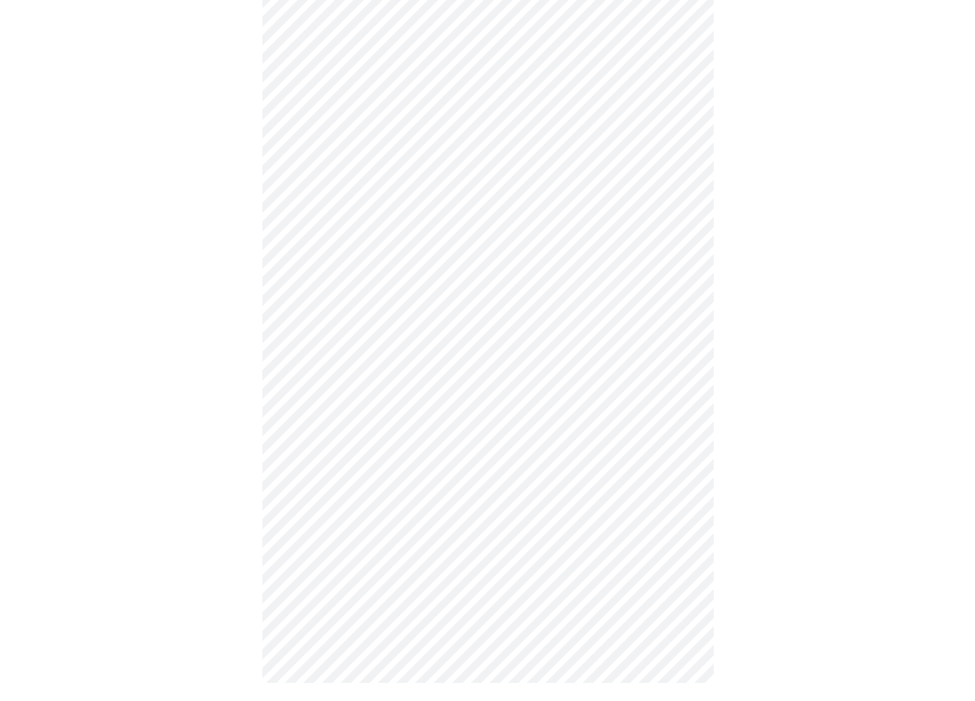
scroll to position [402, 0]
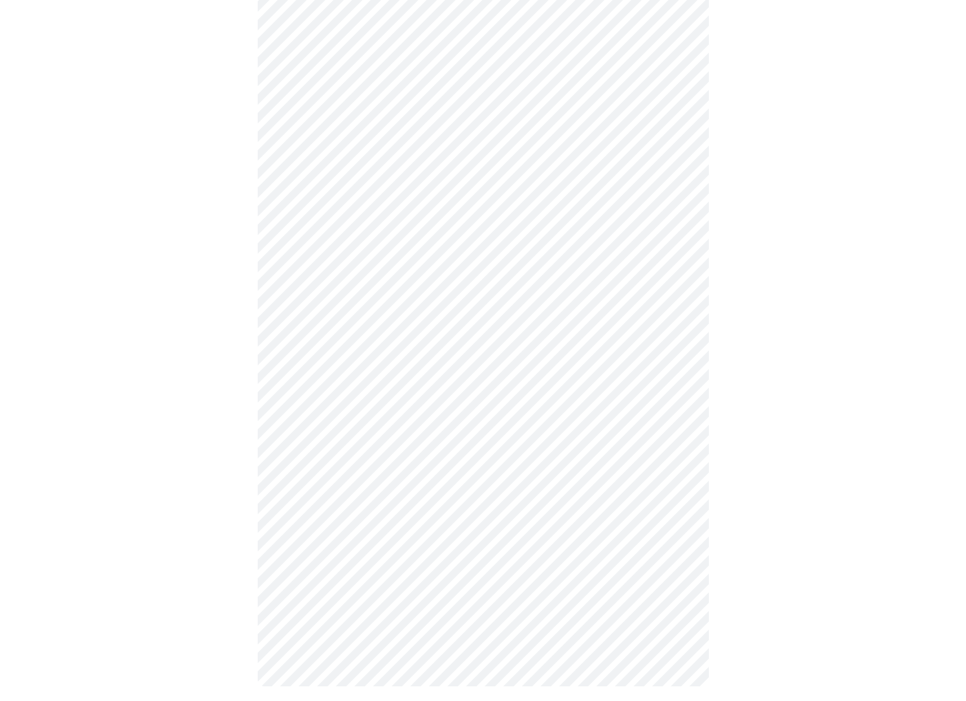
click at [463, 366] on body "MyMenopauseRx Appointments Messaging Labs Uploads Medications Community Refer a…" at bounding box center [483, 155] width 957 height 1107
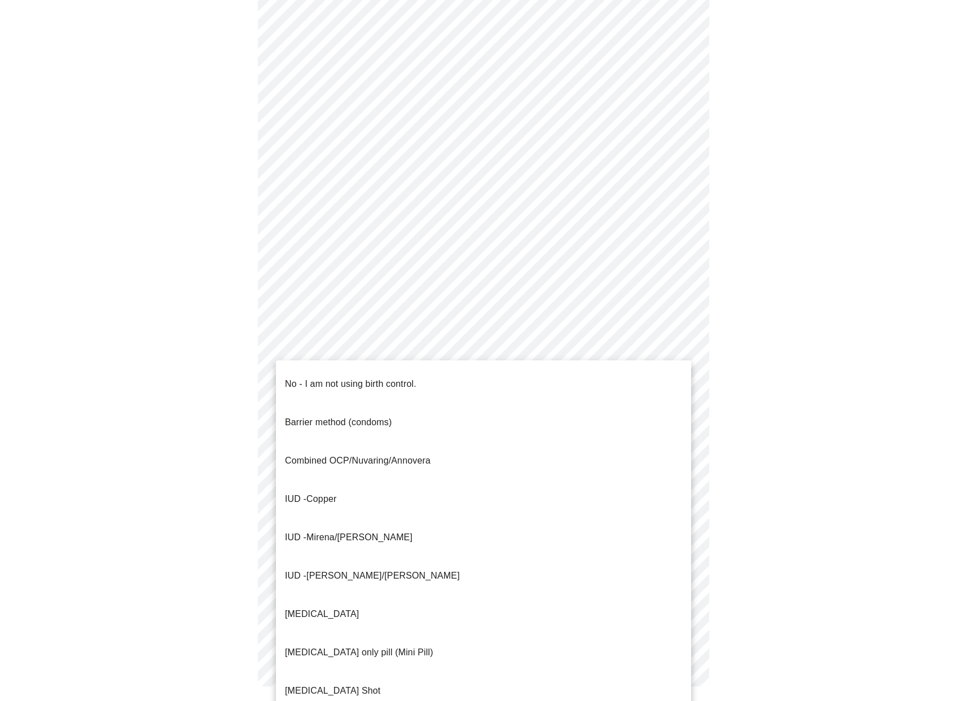
click at [347, 377] on p "No - I am not using birth control." at bounding box center [350, 384] width 131 height 14
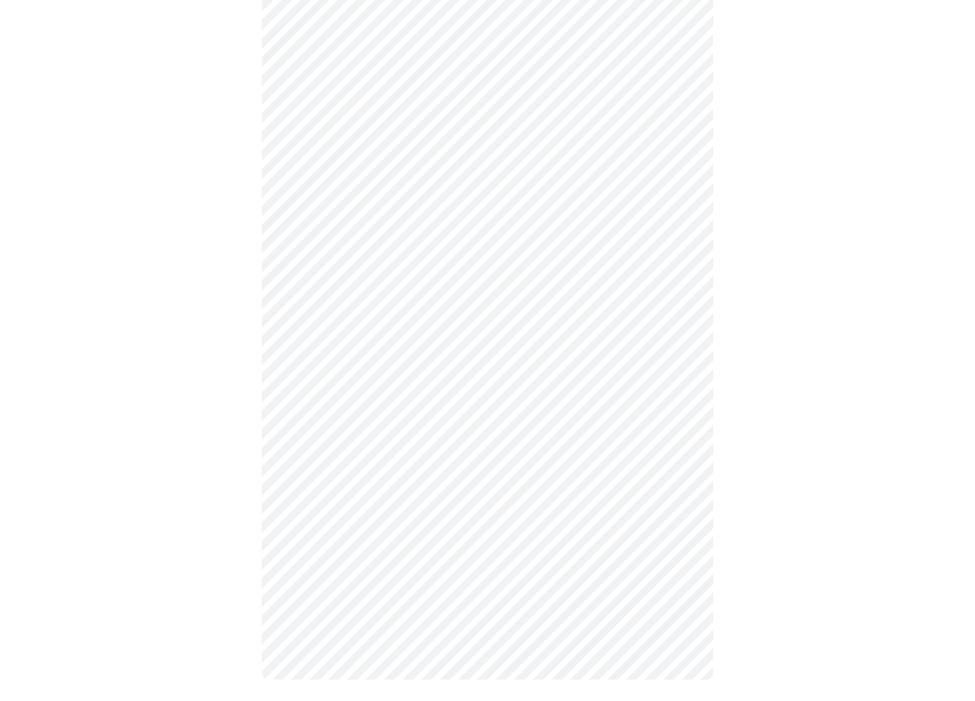
scroll to position [399, 0]
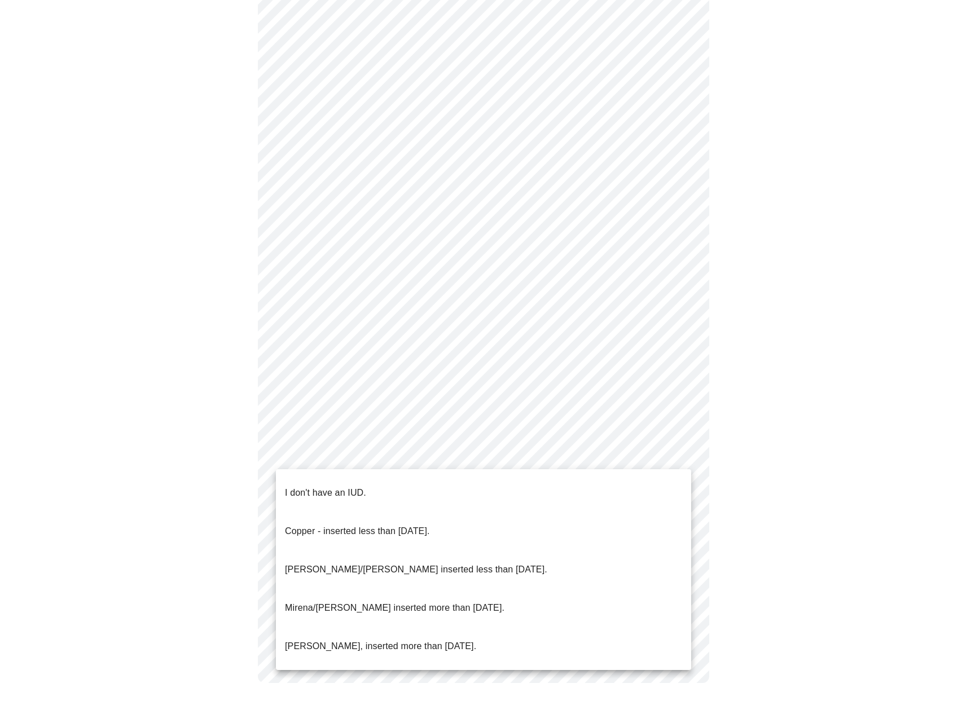
click at [390, 457] on body "MyMenopauseRx Appointments Messaging Labs Uploads Medications Community Refer a…" at bounding box center [488, 156] width 966 height 1100
click at [356, 486] on p "I don't have an IUD." at bounding box center [325, 493] width 81 height 14
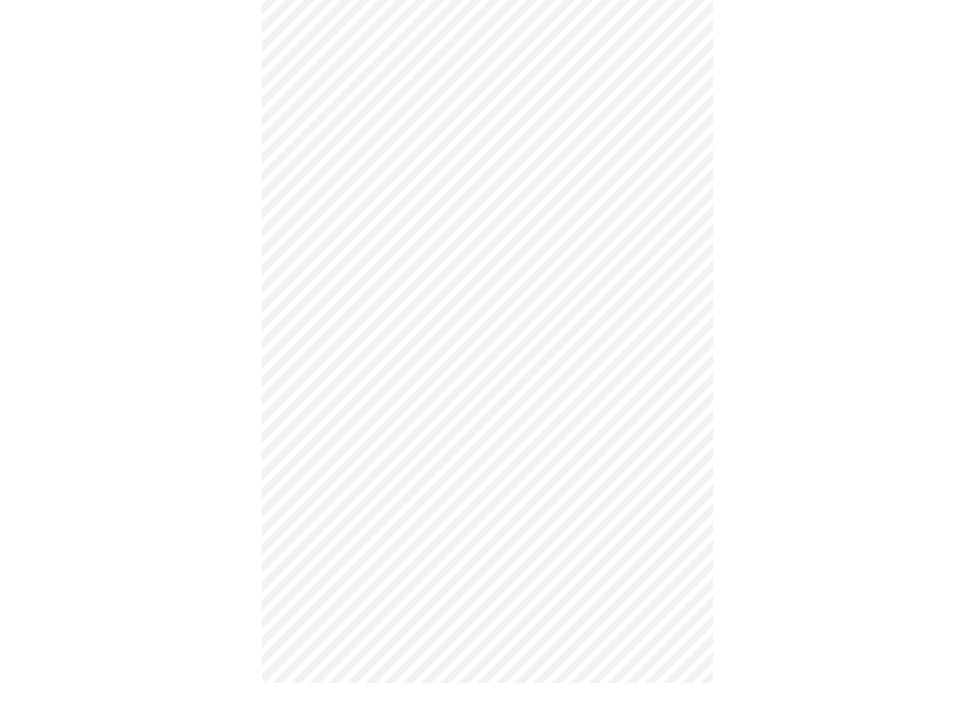
scroll to position [392, 0]
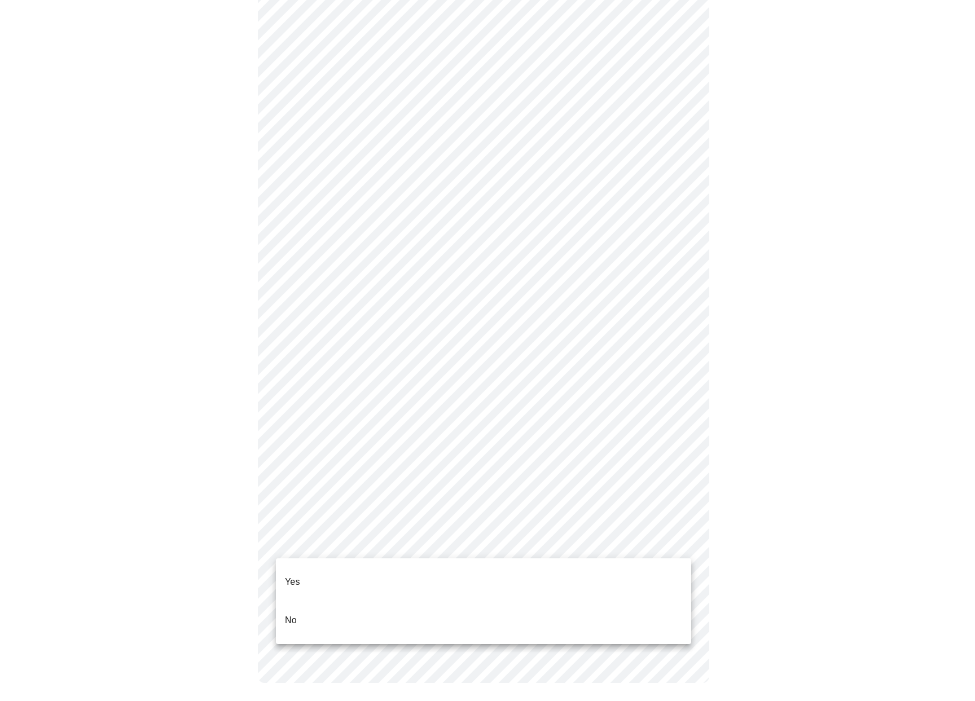
click at [411, 549] on body "MyMenopauseRx Appointments Messaging Labs Uploads Medications Community Refer a…" at bounding box center [488, 158] width 966 height 1093
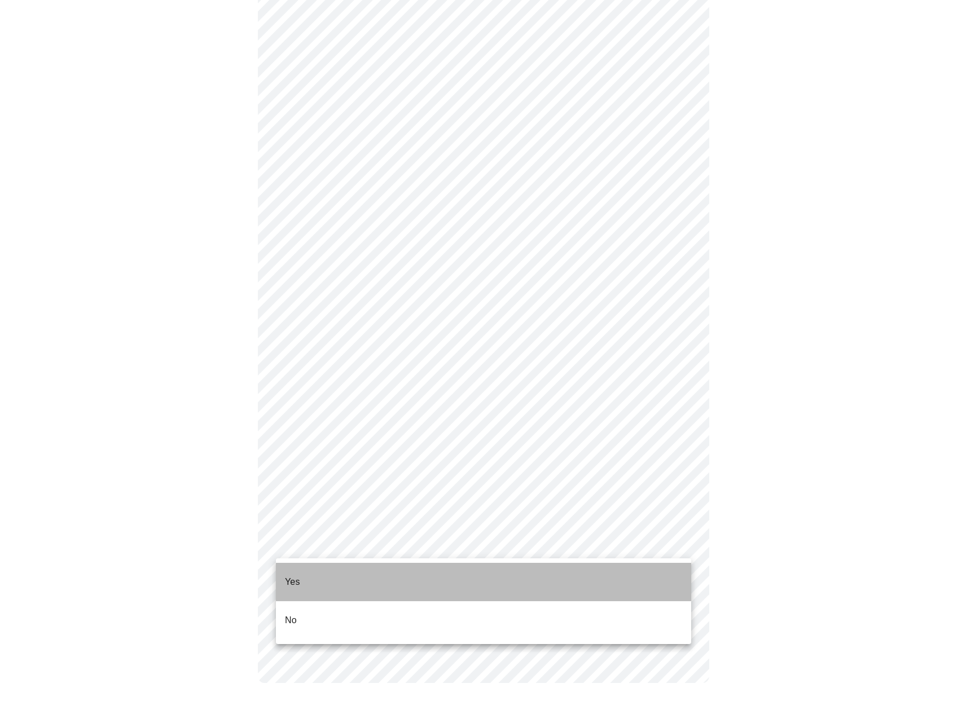
click at [329, 567] on li "Yes" at bounding box center [483, 582] width 415 height 38
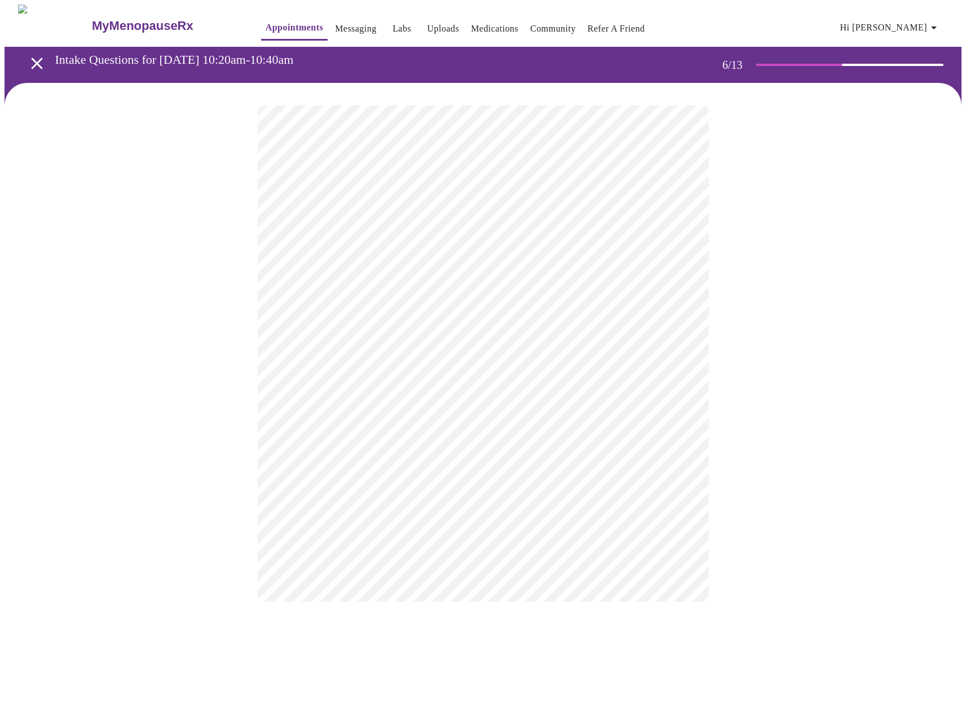
scroll to position [0, 0]
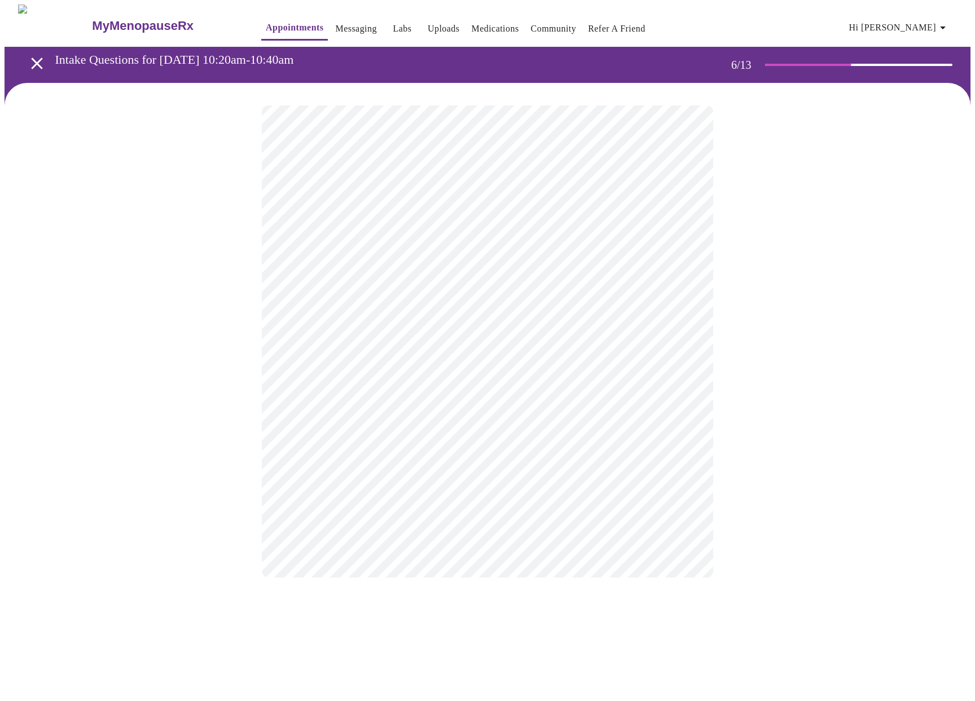
click at [815, 432] on div at bounding box center [488, 341] width 966 height 517
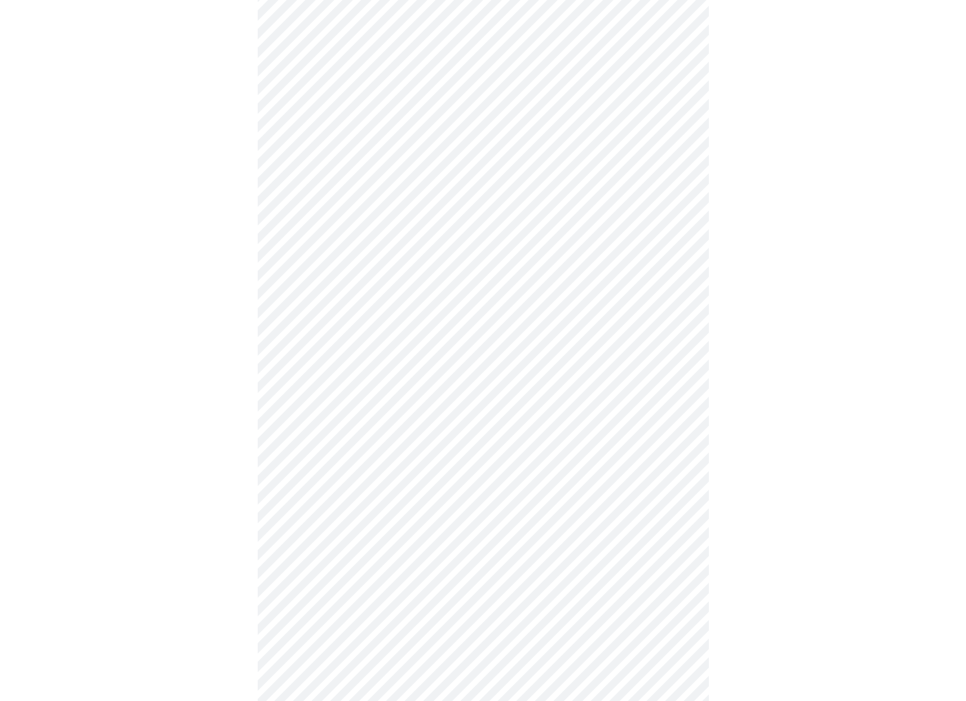
scroll to position [2793, 0]
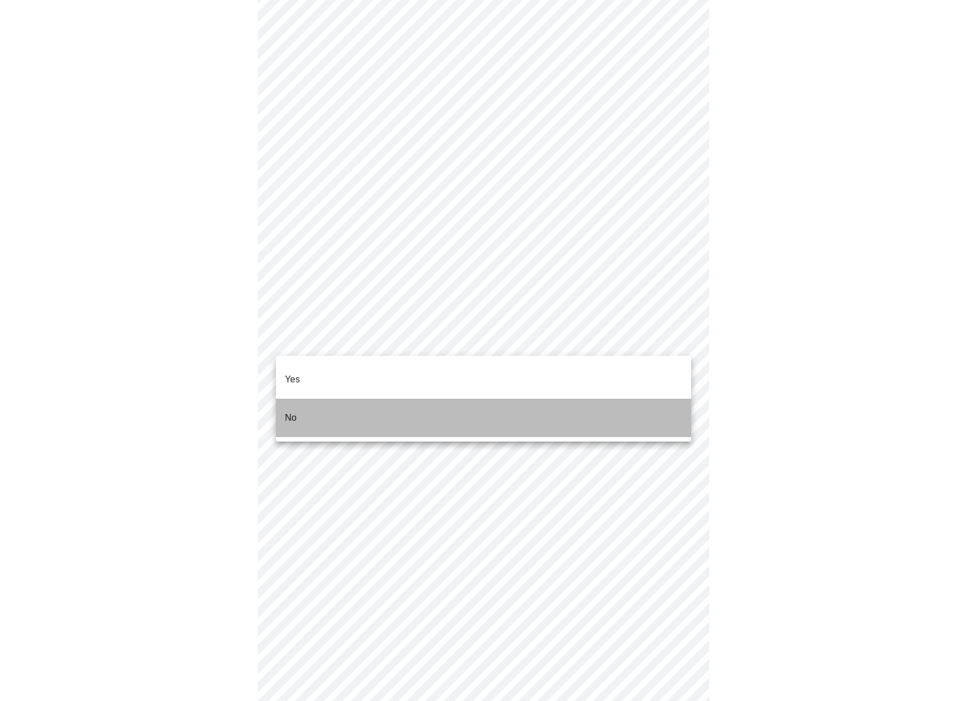
click at [298, 403] on li "No" at bounding box center [483, 418] width 415 height 38
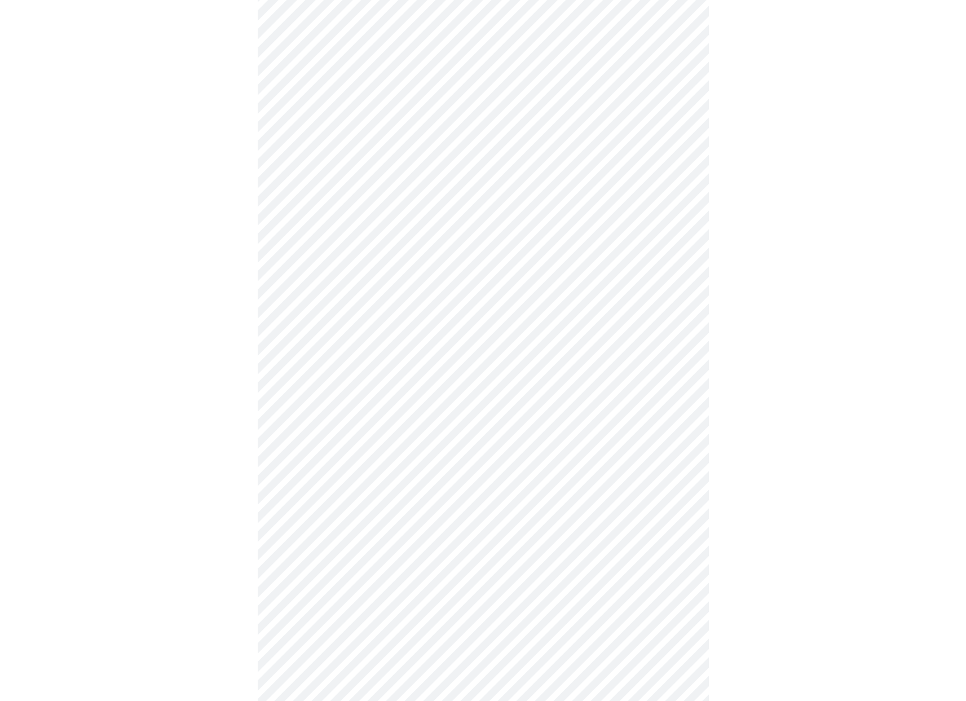
scroll to position [797, 0]
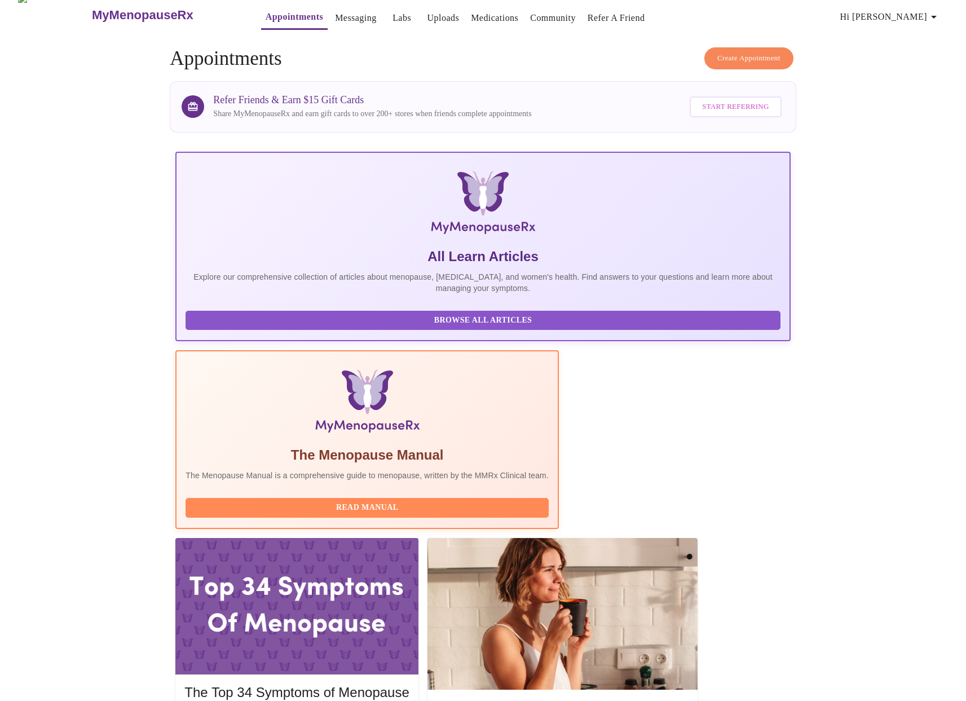
scroll to position [13, 0]
